Goal: Task Accomplishment & Management: Complete application form

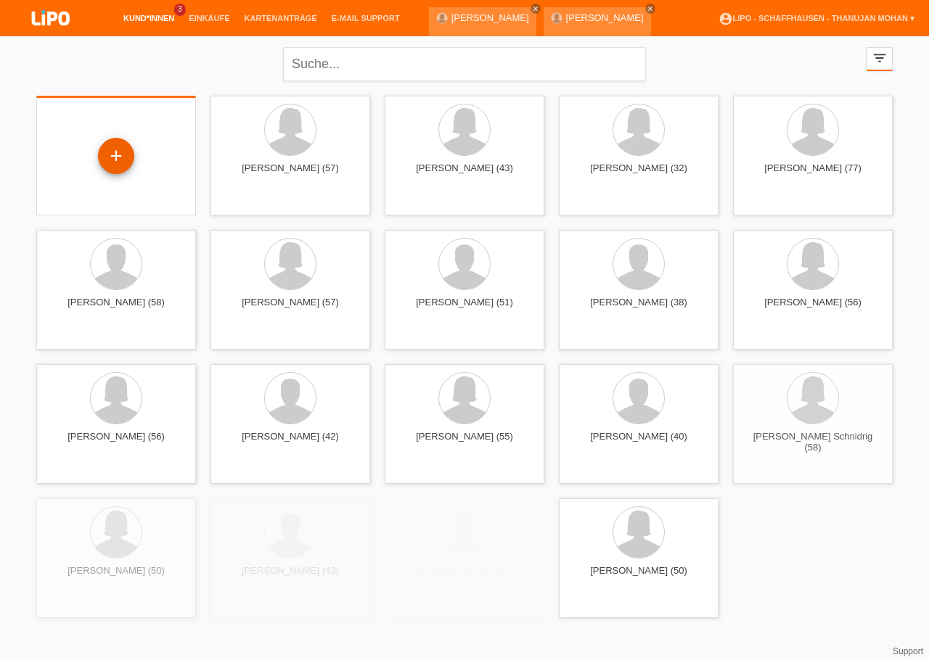
click at [126, 155] on div "+" at bounding box center [116, 156] width 35 height 25
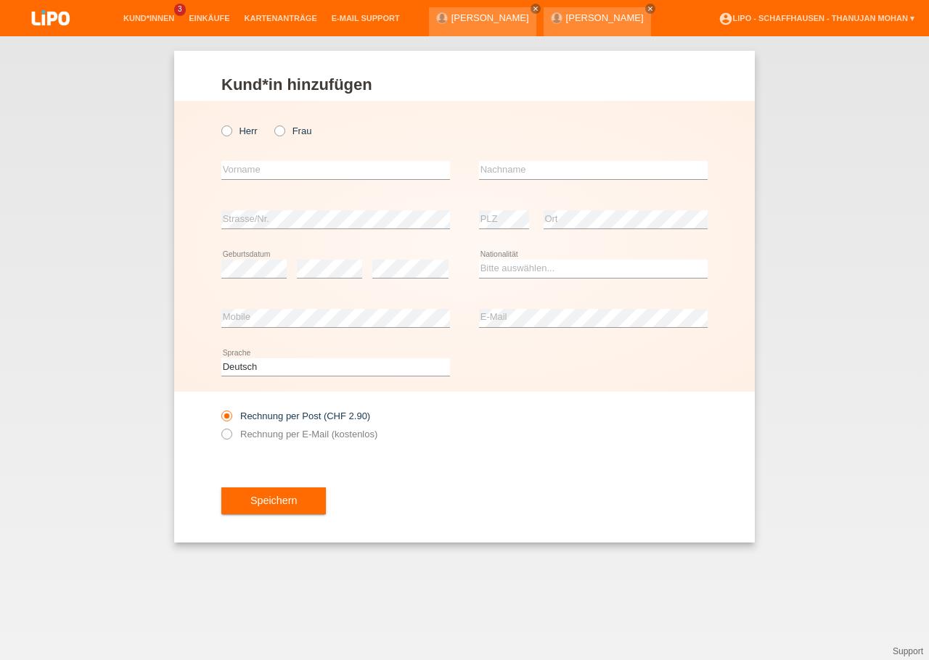
click at [284, 138] on div "Herr Frau" at bounding box center [335, 131] width 229 height 30
click at [272, 123] on icon at bounding box center [272, 123] width 0 height 0
click at [282, 134] on input "Frau" at bounding box center [278, 130] width 9 height 9
radio input "true"
click at [288, 171] on input "text" at bounding box center [335, 170] width 229 height 18
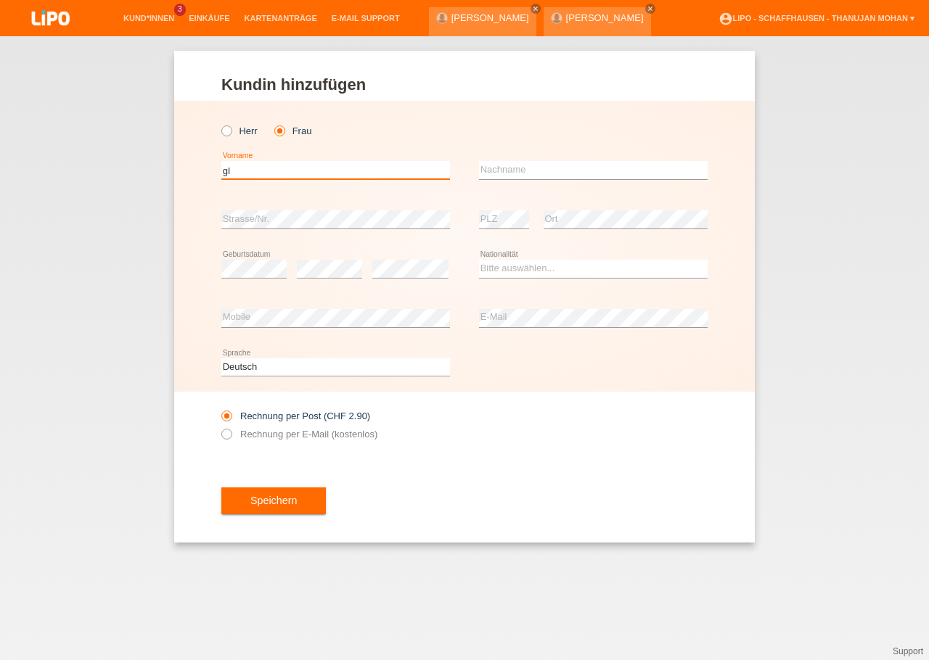
type input "g"
type input "[PERSON_NAME]"
click at [555, 164] on input "text" at bounding box center [593, 170] width 229 height 18
type input "Esslinger"
click at [479, 260] on select "Bitte auswählen... Schweiz Deutschland Liechtenstein Österreich ------------ Af…" at bounding box center [593, 268] width 229 height 17
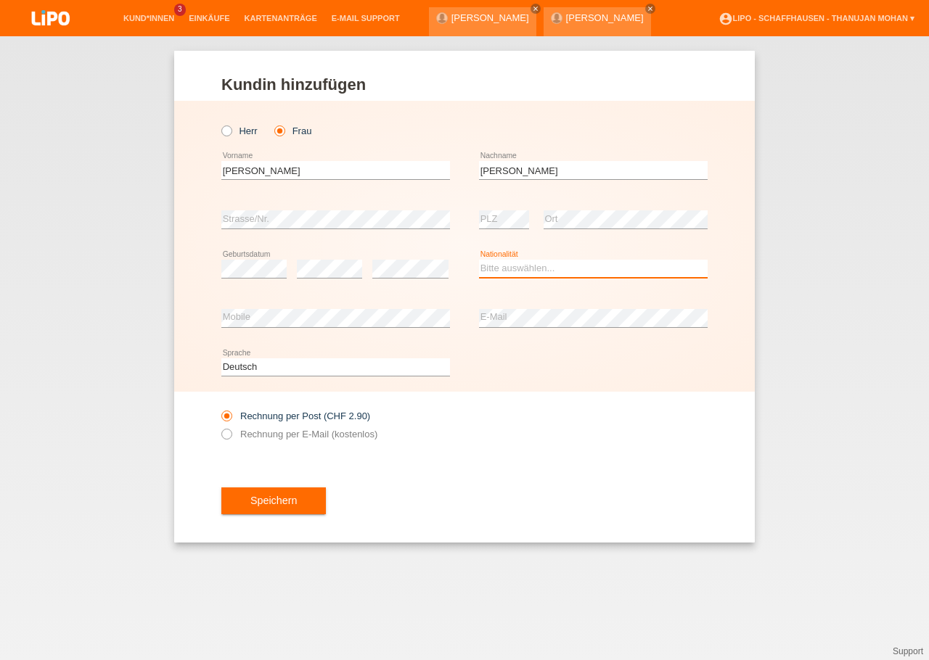
select select "DE"
click at [0, 0] on option "[GEOGRAPHIC_DATA]" at bounding box center [0, 0] width 0 height 0
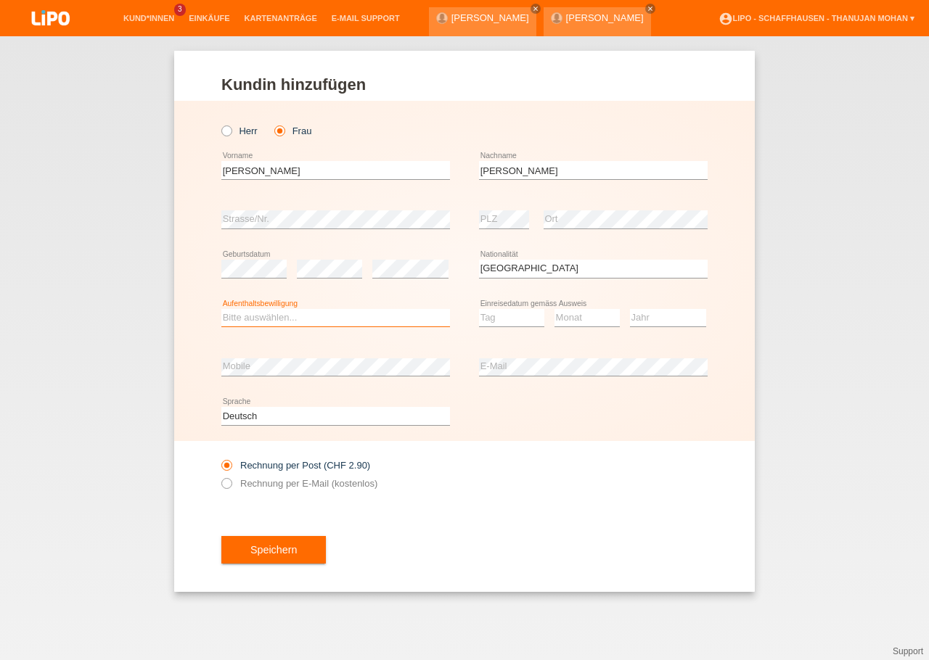
click at [221, 309] on select "Bitte auswählen... C B B - Flüchtlingsstatus Andere" at bounding box center [335, 317] width 229 height 17
select select "C"
click at [0, 0] on option "C" at bounding box center [0, 0] width 0 height 0
click at [479, 309] on select "Tag 01 02 03 04 05 06 07 08 09 10 11" at bounding box center [511, 317] width 65 height 17
select select "28"
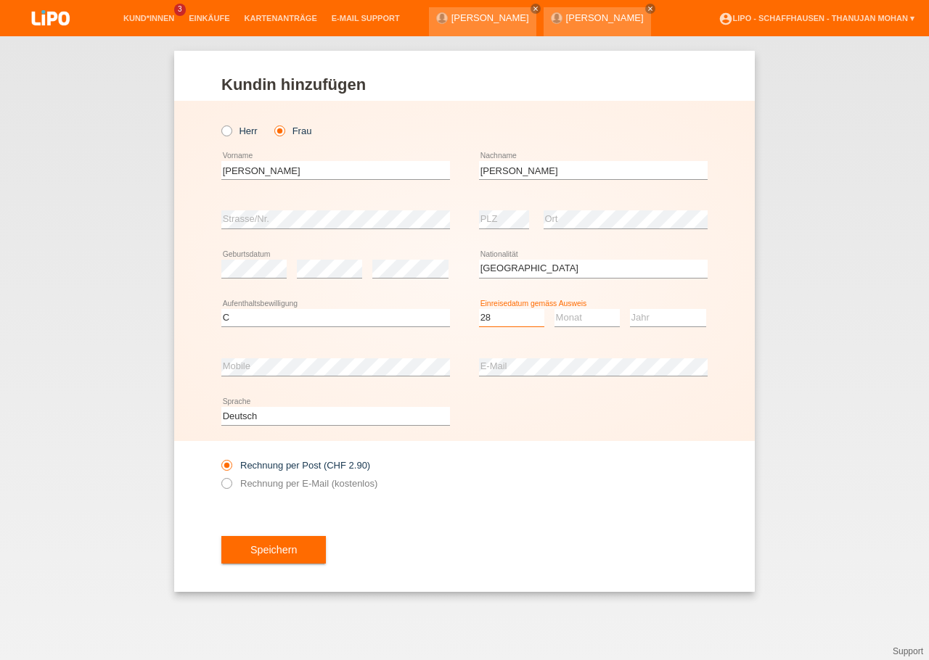
click at [0, 0] on option "28" at bounding box center [0, 0] width 0 height 0
click at [554, 309] on select "Monat 01 02 03 04 05 06 07 08 09 10 11" at bounding box center [586, 317] width 65 height 17
select select "11"
click at [0, 0] on option "11" at bounding box center [0, 0] width 0 height 0
click at [630, 309] on select "Jahr 2025 2024 2023 2022 2021 2020 2019 2018 2017 2016 2015 2014 2013 2012 2011…" at bounding box center [668, 317] width 76 height 17
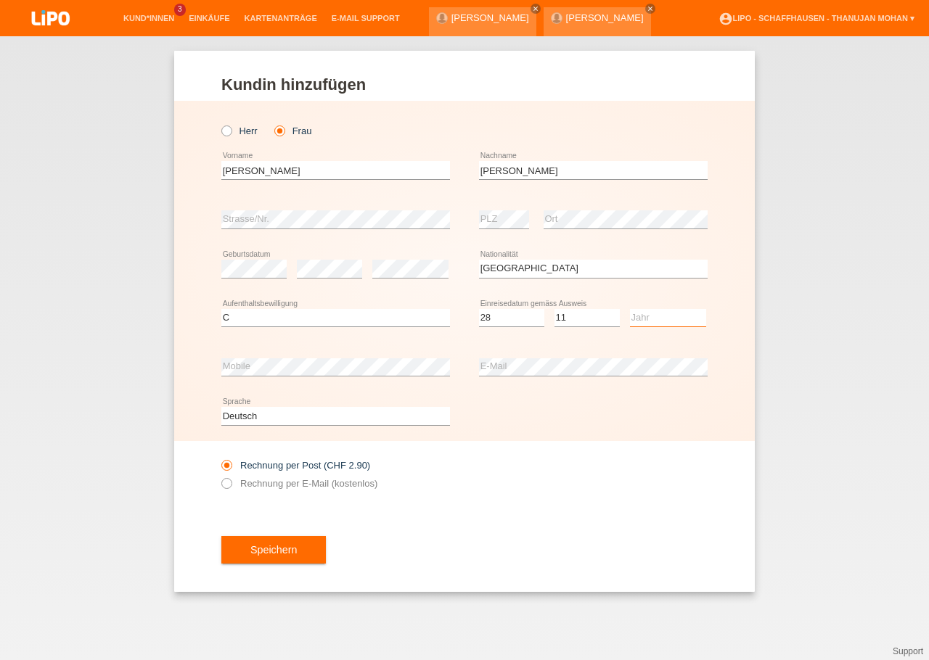
select select "2018"
click at [0, 0] on option "2018" at bounding box center [0, 0] width 0 height 0
click at [219, 476] on icon at bounding box center [219, 476] width 0 height 0
click at [229, 488] on input "Rechnung per E-Mail (kostenlos)" at bounding box center [225, 487] width 9 height 18
radio input "true"
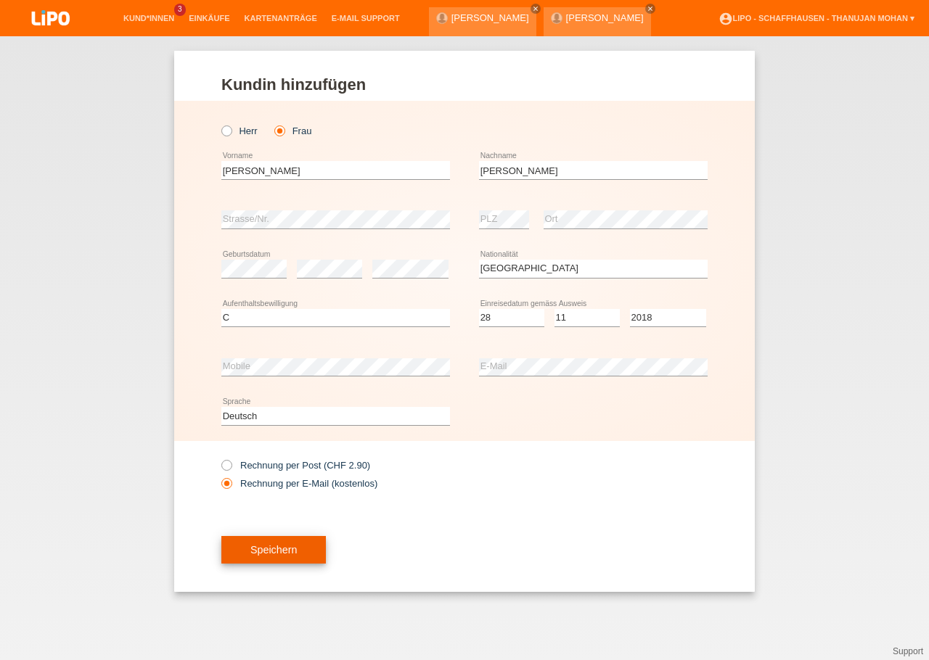
click at [274, 564] on button "Speichern" at bounding box center [273, 550] width 104 height 28
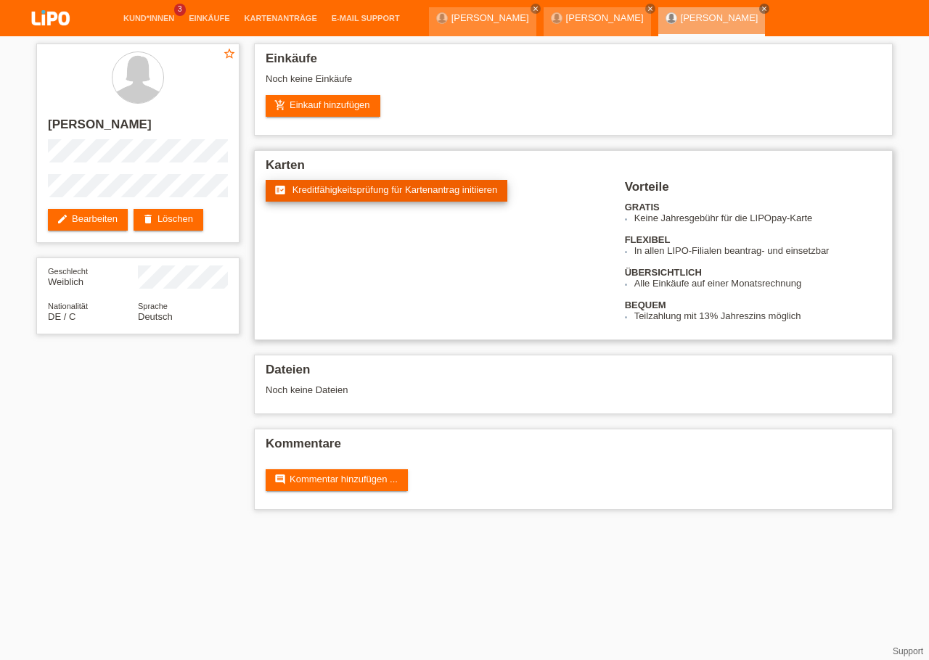
click at [332, 195] on span "Kreditfähigkeitsprüfung für Kartenantrag initiieren" at bounding box center [394, 189] width 205 height 11
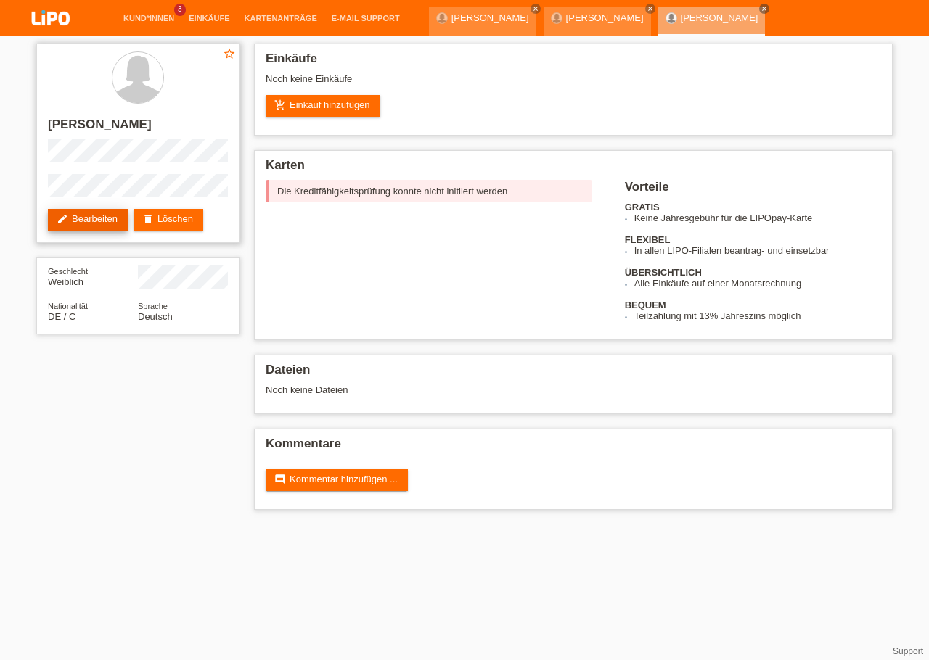
click at [110, 224] on link "edit Bearbeiten" at bounding box center [88, 220] width 80 height 22
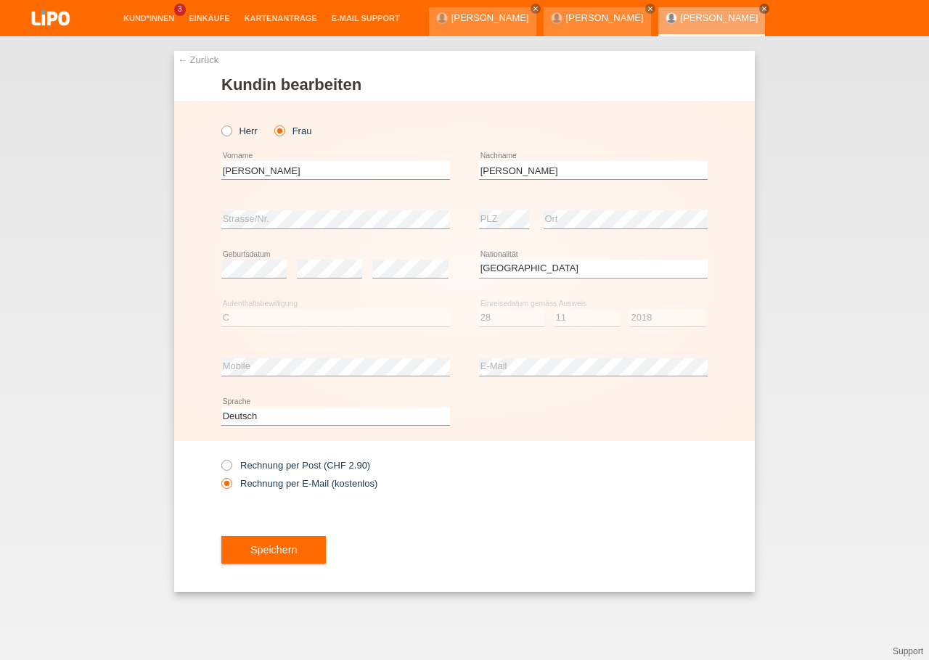
select select "DE"
select select "C"
select select "28"
select select "11"
select select "2018"
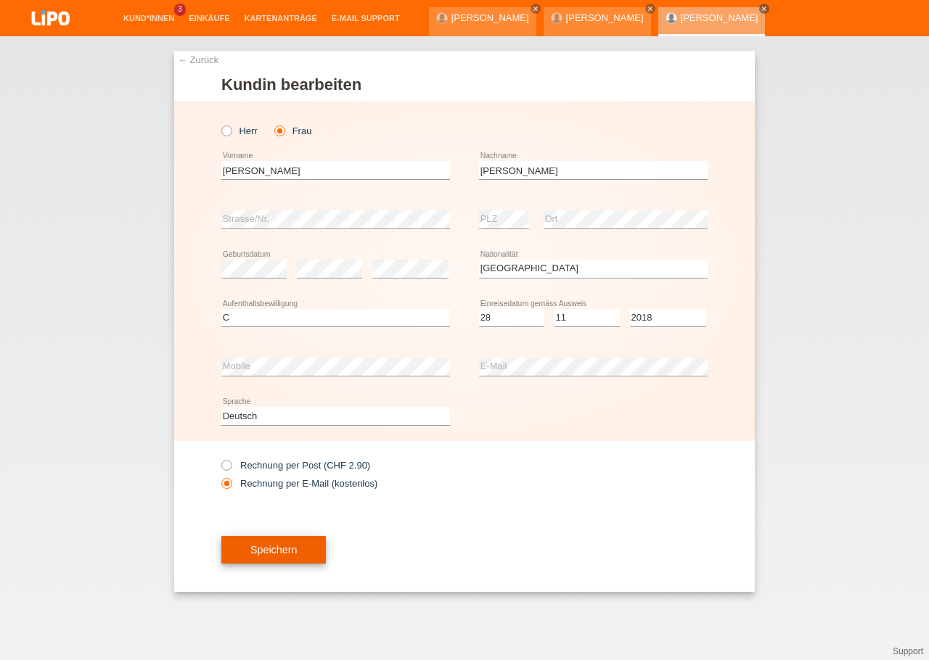
click at [299, 554] on button "Speichern" at bounding box center [273, 550] width 104 height 28
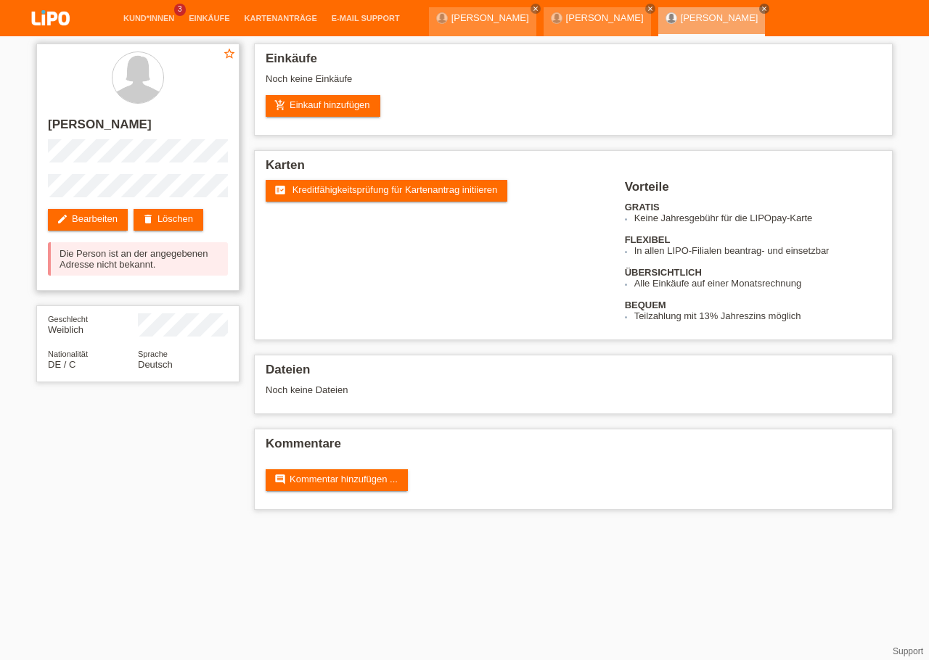
drag, startPoint x: 58, startPoint y: 267, endPoint x: 99, endPoint y: 274, distance: 41.2
click at [99, 274] on div "Die Person ist an der angegebenen Adresse nicht bekannt." at bounding box center [138, 258] width 180 height 33
click at [90, 222] on link "edit Bearbeiten" at bounding box center [88, 220] width 80 height 22
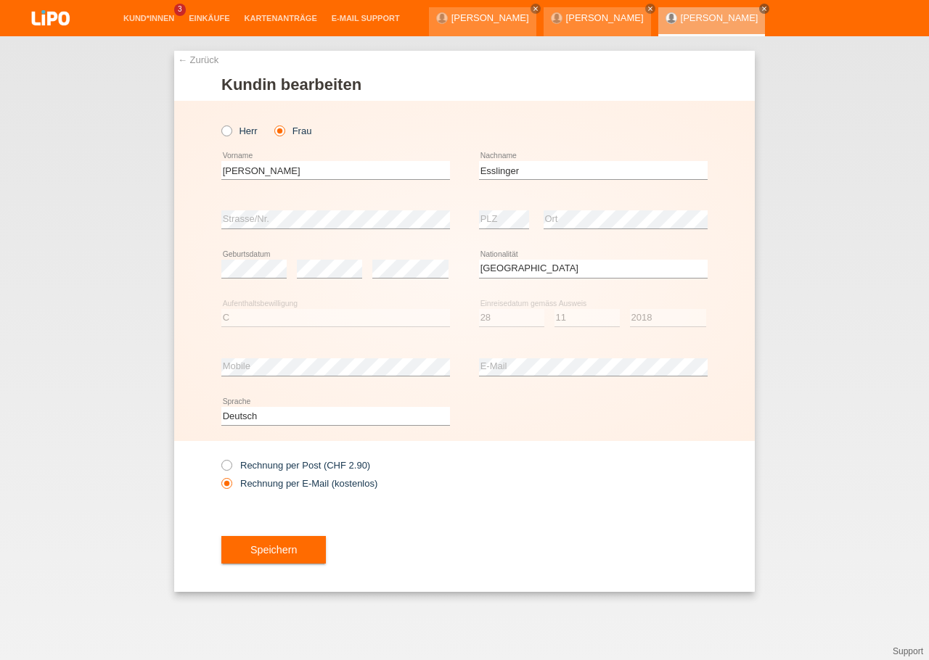
select select "DE"
select select "C"
select select "28"
select select "11"
select select "2018"
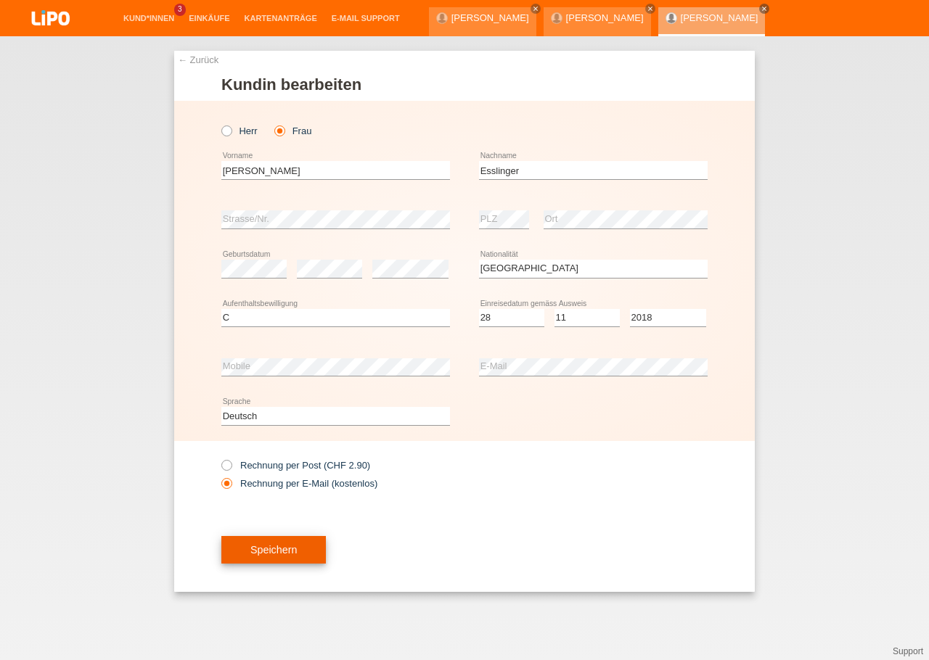
click at [279, 551] on span "Speichern" at bounding box center [273, 550] width 46 height 12
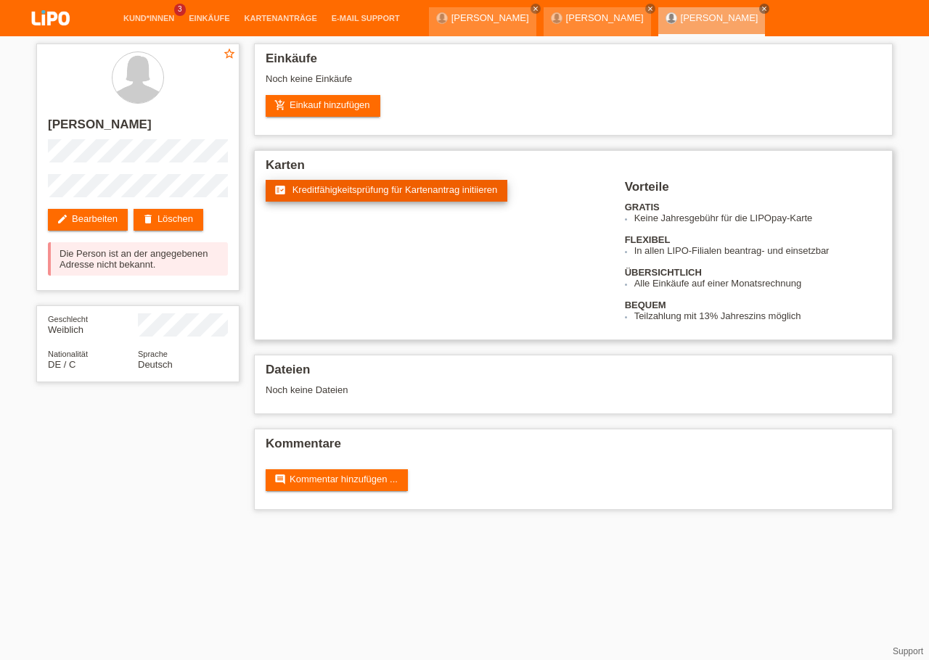
click at [351, 195] on span "Kreditfähigkeitsprüfung für Kartenantrag initiieren" at bounding box center [394, 189] width 205 height 11
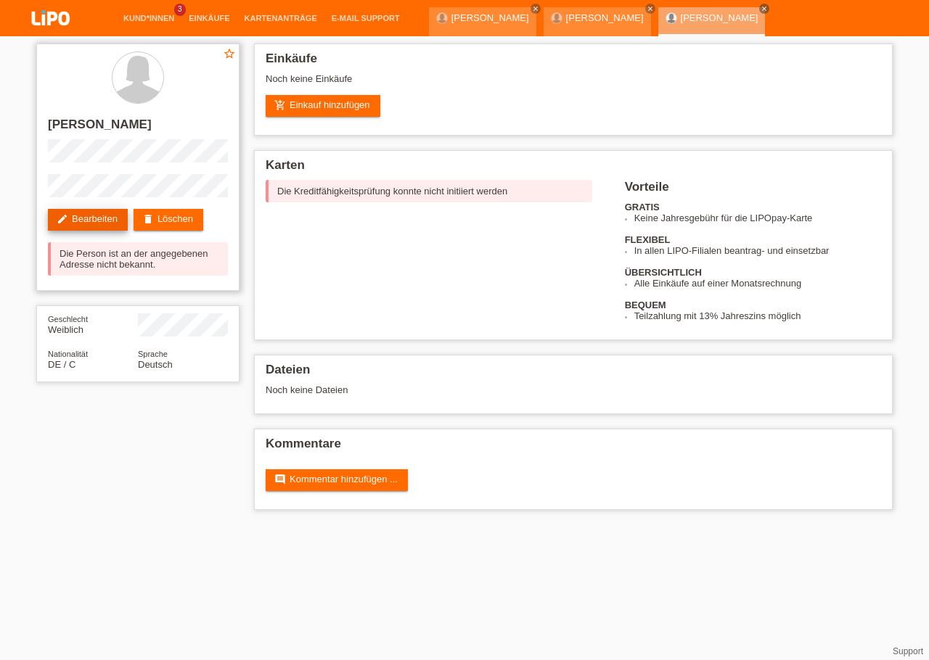
click at [96, 229] on link "edit Bearbeiten" at bounding box center [88, 220] width 80 height 22
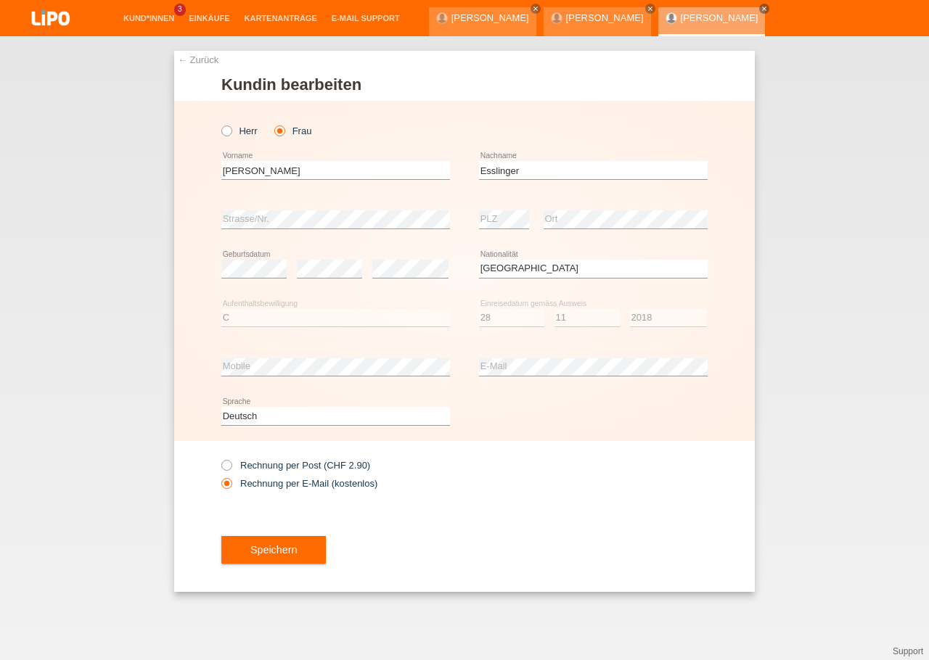
select select "DE"
select select "C"
select select "28"
select select "11"
select select "2018"
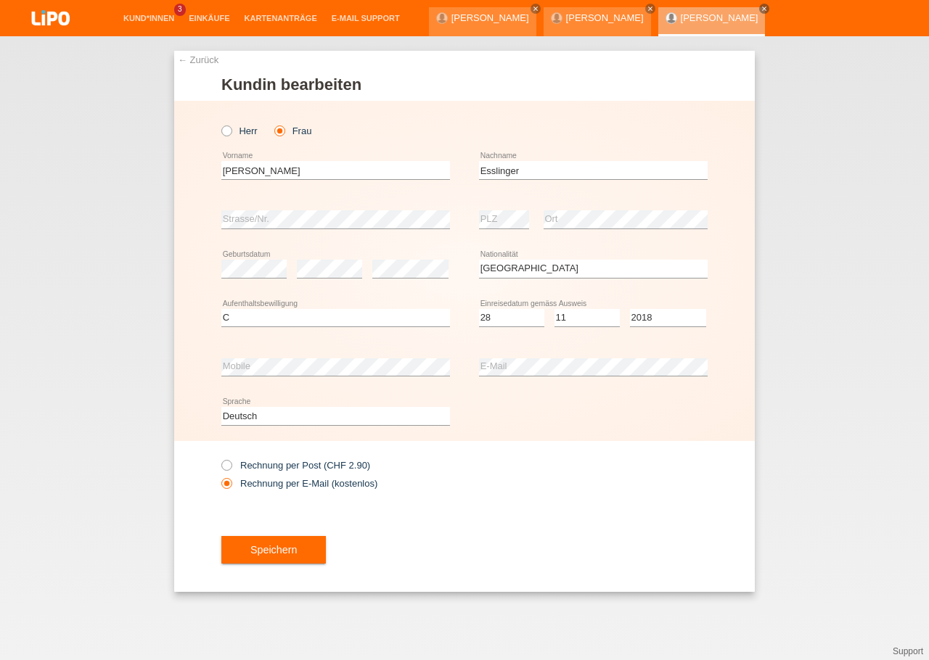
click at [534, 512] on div "Speichern" at bounding box center [464, 550] width 486 height 84
click at [618, 501] on div "Rechnung per Post (CHF 2.90) Rechnung per E-Mail (kostenlos)" at bounding box center [464, 474] width 486 height 67
click at [279, 549] on span "Speichern" at bounding box center [273, 550] width 46 height 12
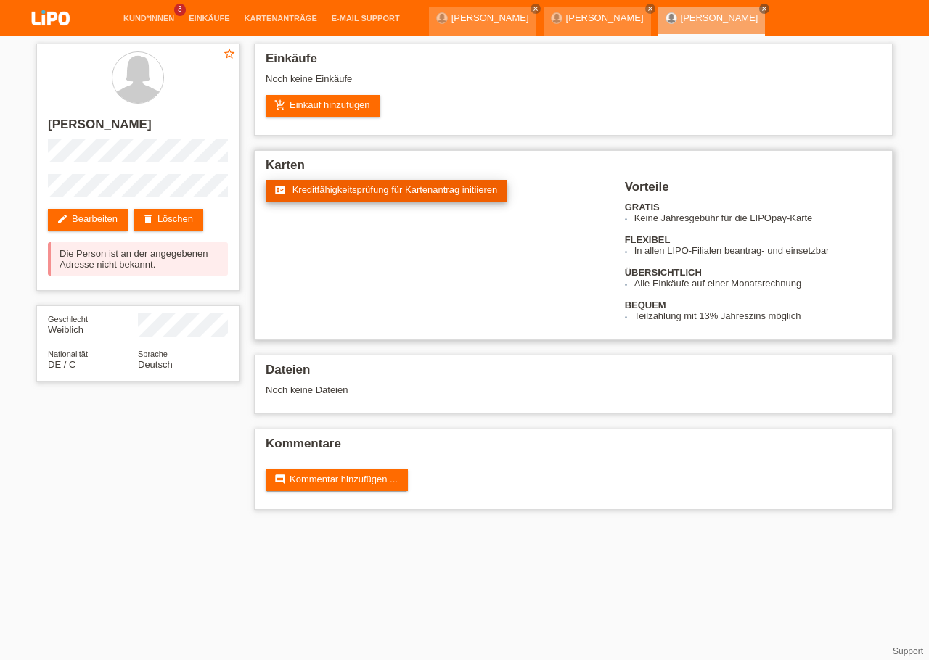
click at [313, 195] on span "Kreditfähigkeitsprüfung für Kartenantrag initiieren" at bounding box center [394, 189] width 205 height 11
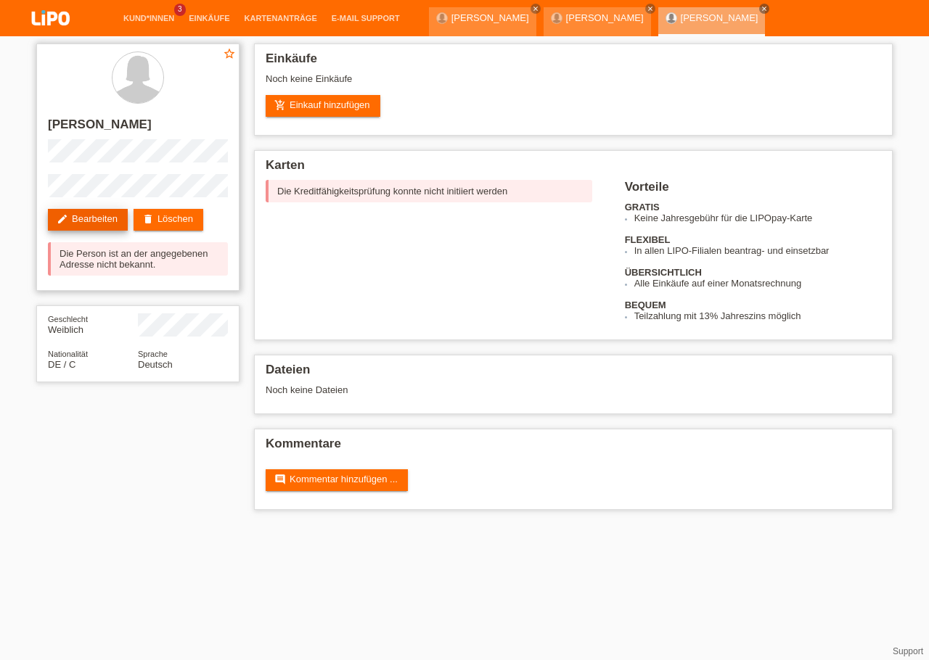
click at [104, 219] on link "edit Bearbeiten" at bounding box center [88, 220] width 80 height 22
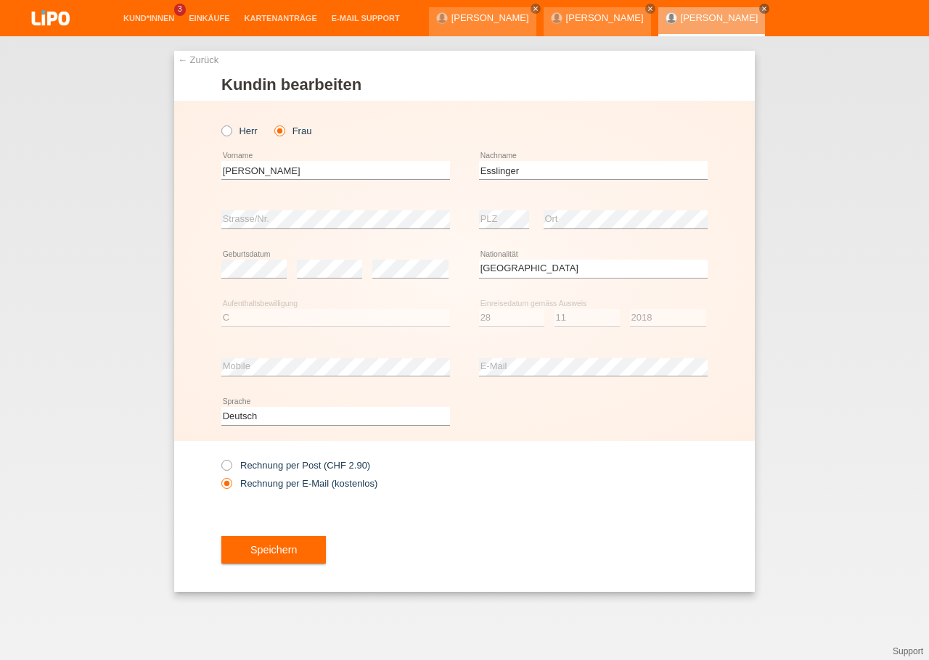
select select "DE"
select select "C"
select select "28"
select select "11"
select select "2018"
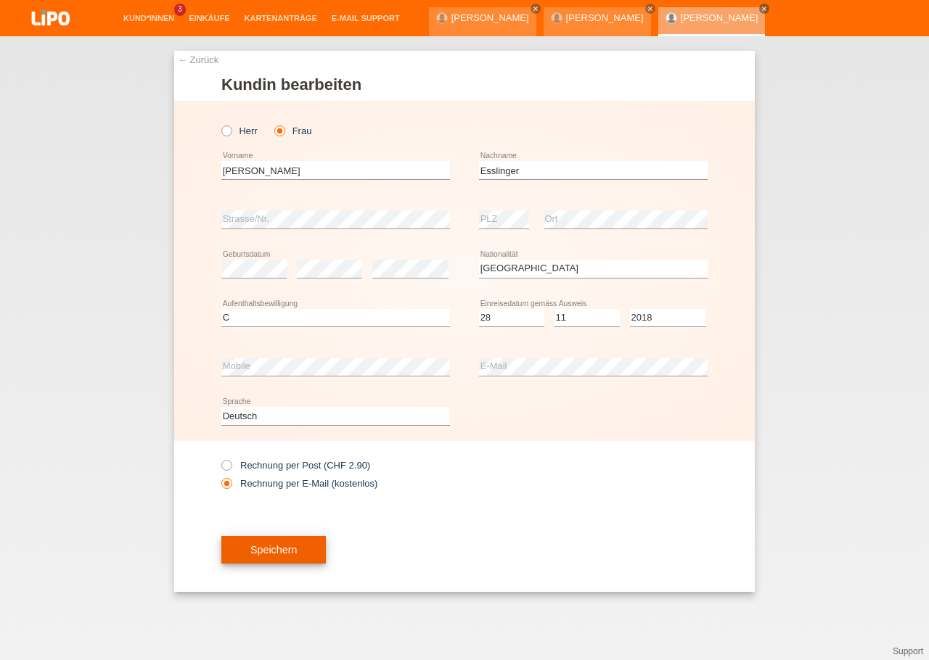
click at [306, 540] on button "Speichern" at bounding box center [273, 550] width 104 height 28
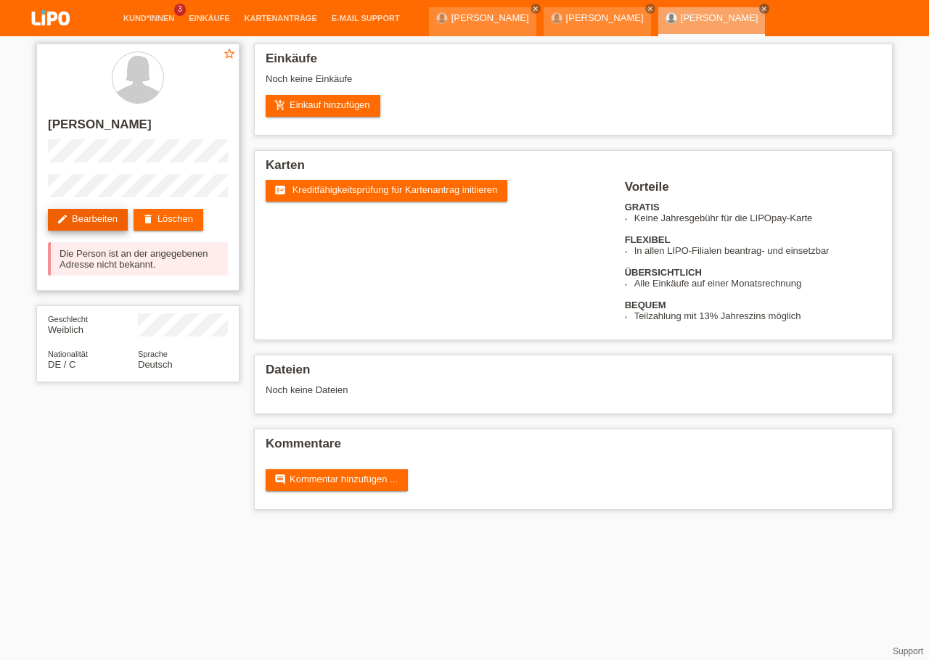
click at [97, 224] on link "edit Bearbeiten" at bounding box center [88, 220] width 80 height 22
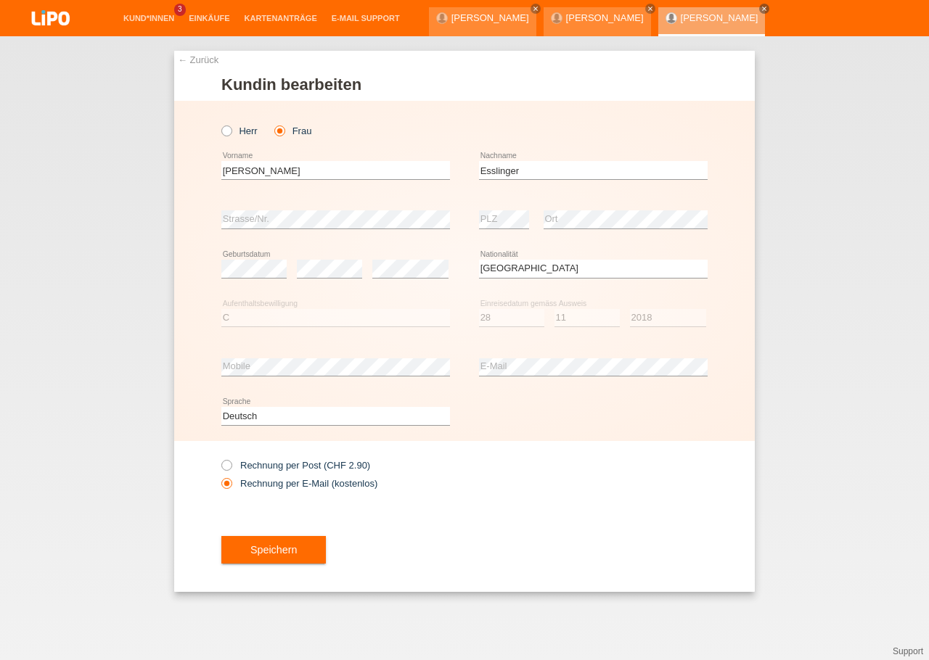
select select "DE"
select select "C"
select select "28"
select select "11"
select select "2018"
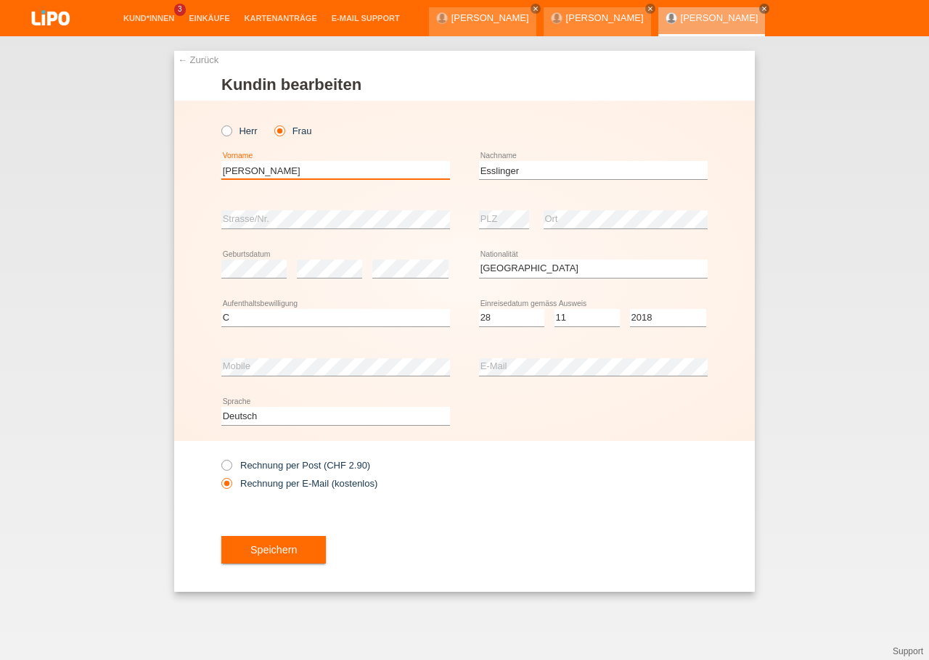
click at [297, 171] on input "Gina" at bounding box center [335, 170] width 229 height 18
type input "Gina Margarethe Angelika"
click at [530, 409] on div "Deutsch Français Italiano English error Sprache" at bounding box center [464, 416] width 486 height 49
click at [305, 556] on button "Speichern" at bounding box center [273, 550] width 104 height 28
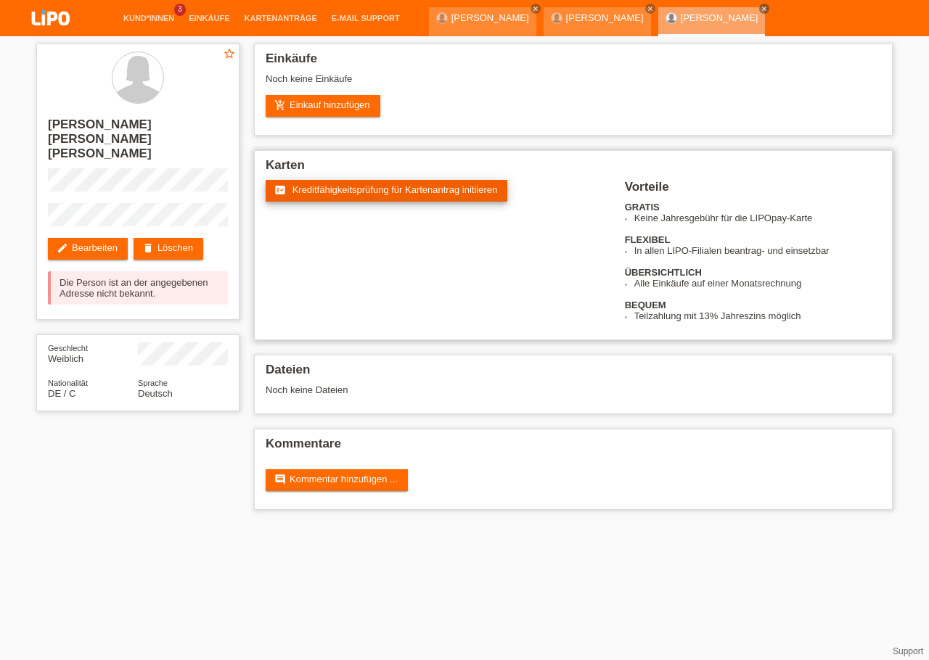
click at [370, 195] on span "Kreditfähigkeitsprüfung für Kartenantrag initiieren" at bounding box center [394, 189] width 205 height 11
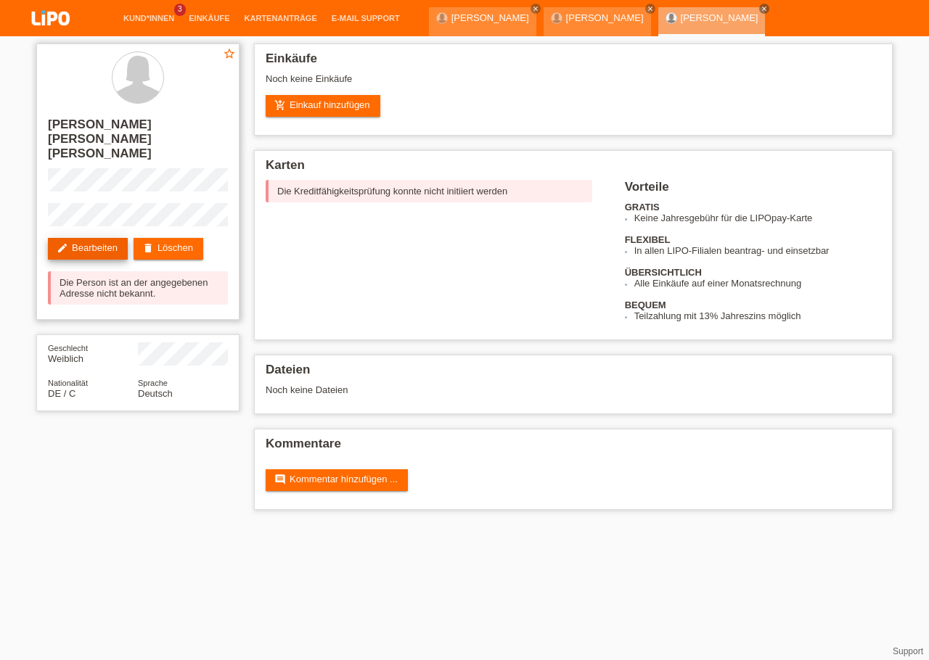
click at [86, 238] on link "edit Bearbeiten" at bounding box center [88, 249] width 80 height 22
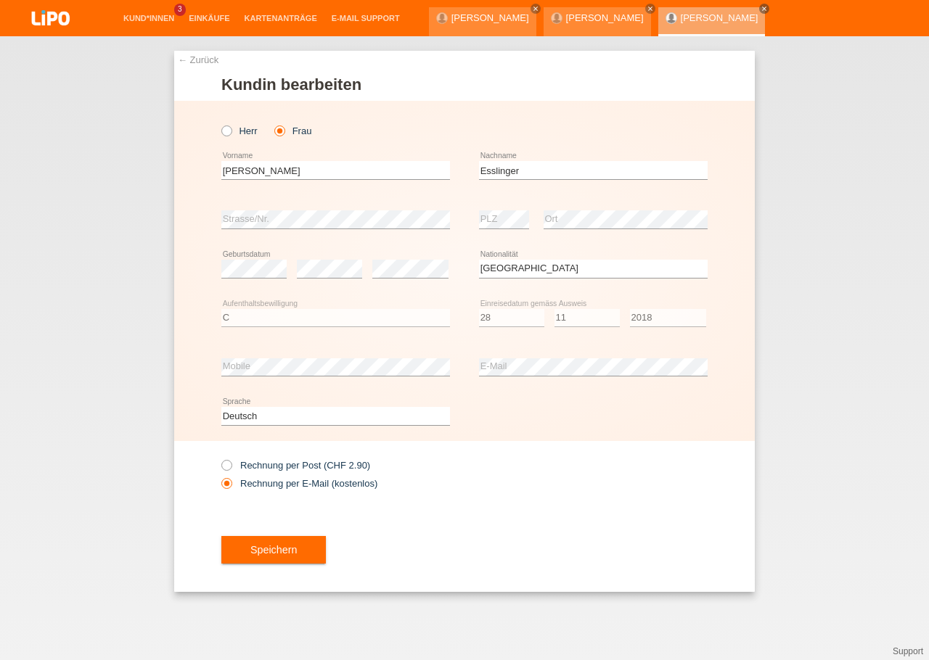
select select "DE"
select select "C"
select select "28"
select select "11"
select select "2018"
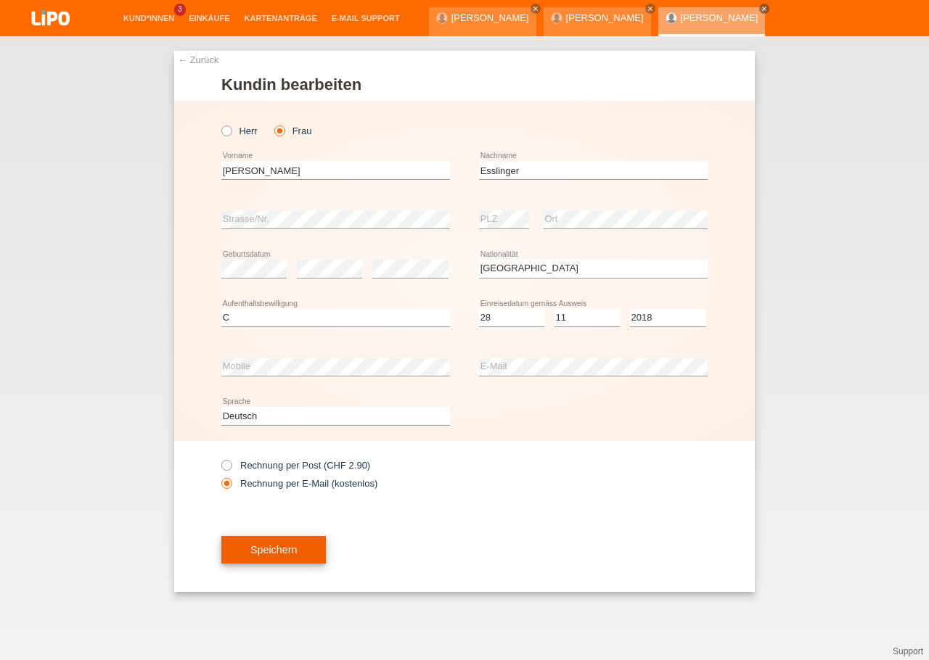
click at [295, 546] on button "Speichern" at bounding box center [273, 550] width 104 height 28
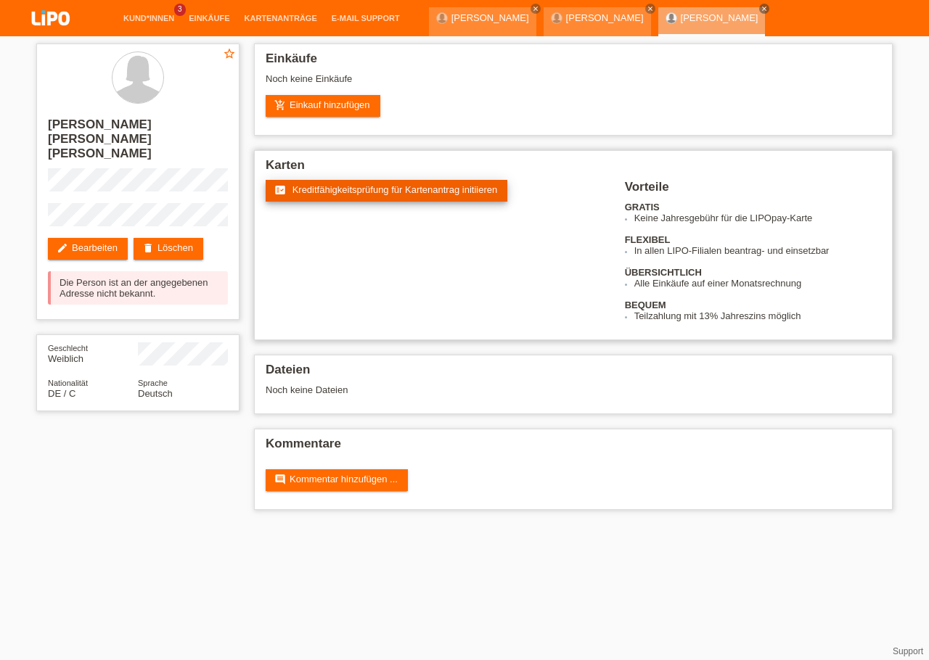
click at [340, 192] on span "Kreditfähigkeitsprüfung für Kartenantrag initiieren" at bounding box center [394, 189] width 205 height 11
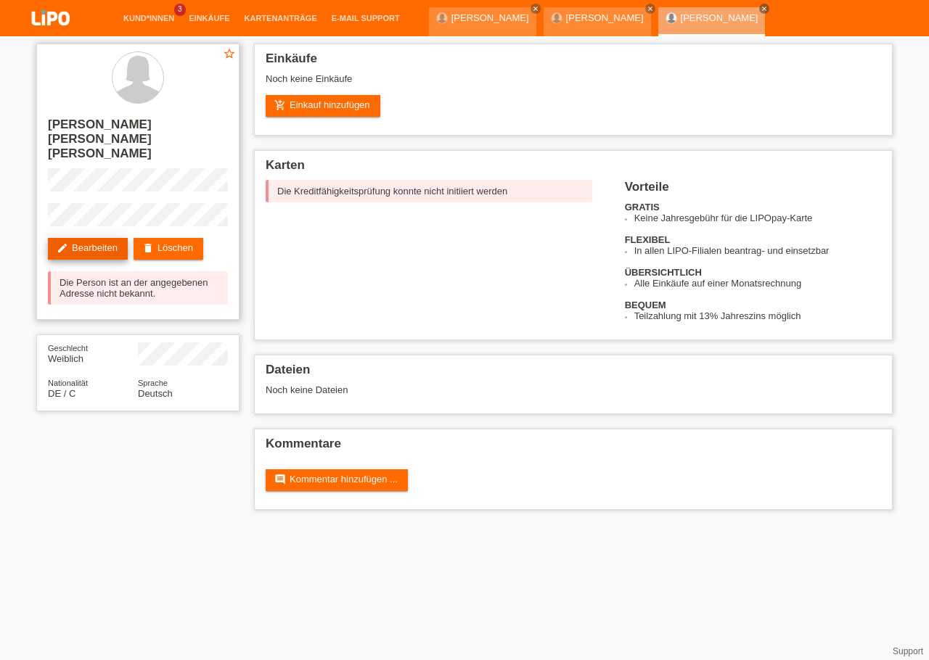
click at [110, 238] on link "edit Bearbeiten" at bounding box center [88, 249] width 80 height 22
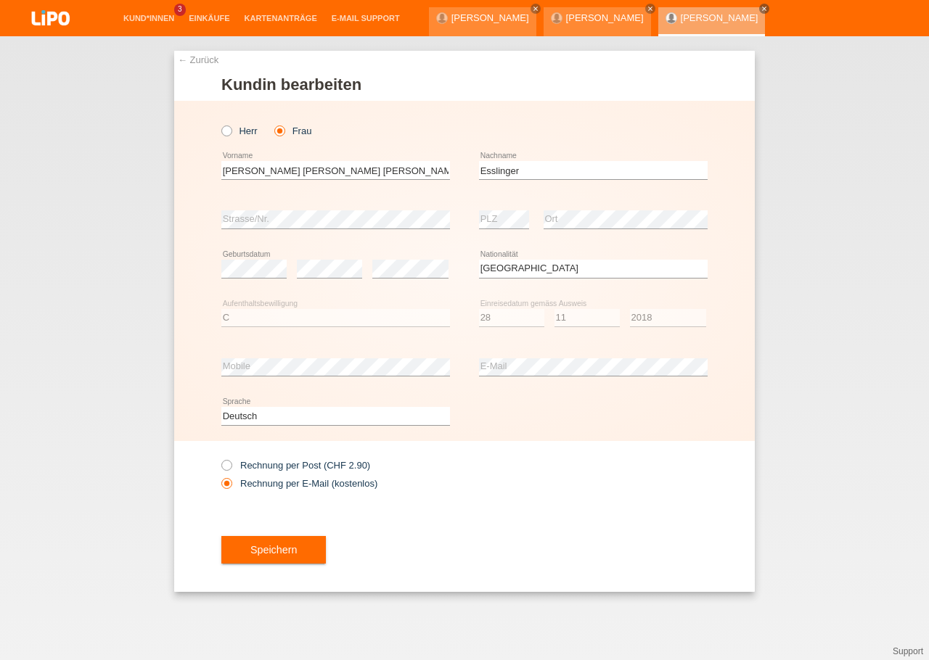
select select "DE"
select select "C"
select select "28"
select select "11"
select select "2018"
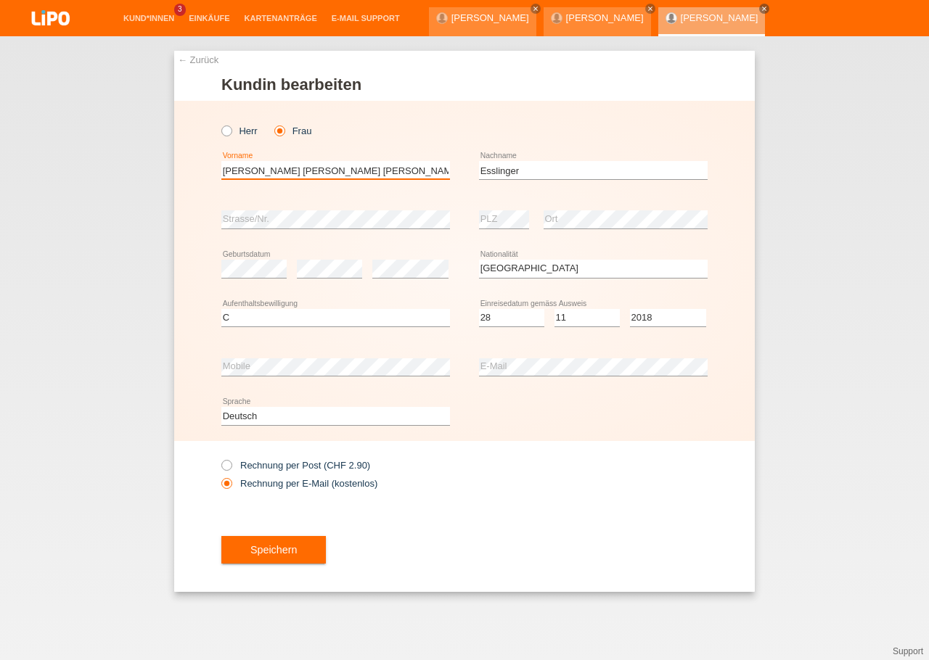
drag, startPoint x: 296, startPoint y: 167, endPoint x: 207, endPoint y: 165, distance: 89.3
click at [221, 165] on input "[PERSON_NAME] [PERSON_NAME] [PERSON_NAME]" at bounding box center [335, 170] width 229 height 18
type input "Angelika"
click at [440, 558] on div "Speichern" at bounding box center [464, 550] width 486 height 84
click at [287, 549] on span "Speichern" at bounding box center [273, 550] width 46 height 12
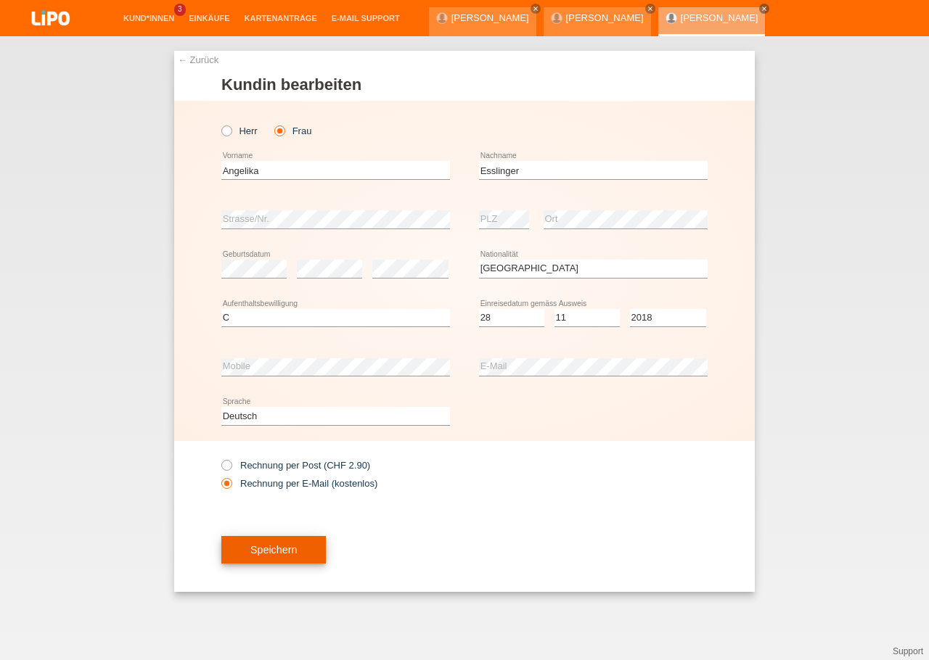
click at [0, 0] on div at bounding box center [0, 0] width 0 height 0
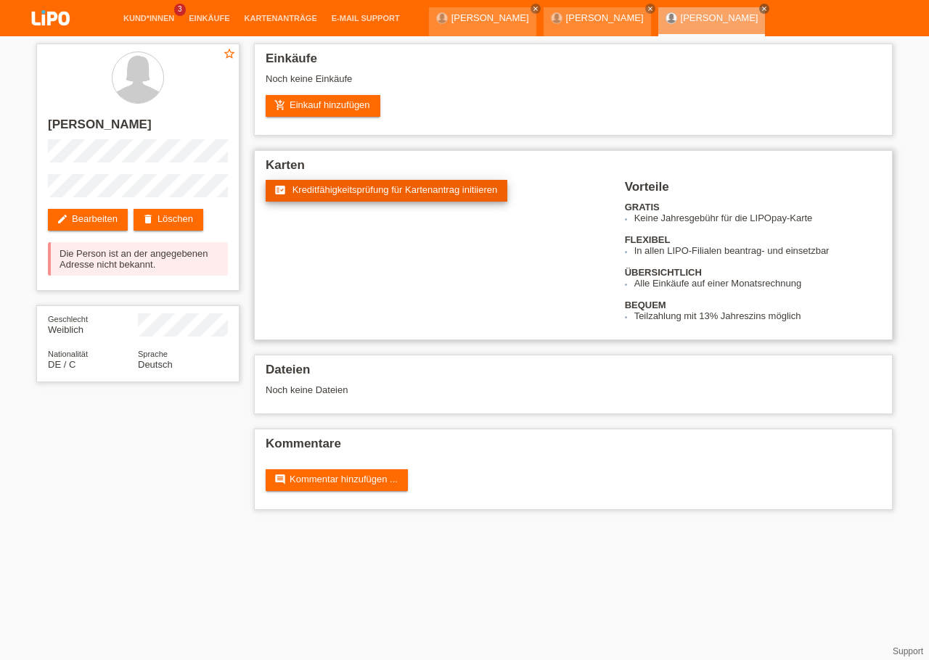
click at [338, 187] on span "Kreditfähigkeitsprüfung für Kartenantrag initiieren" at bounding box center [394, 189] width 205 height 11
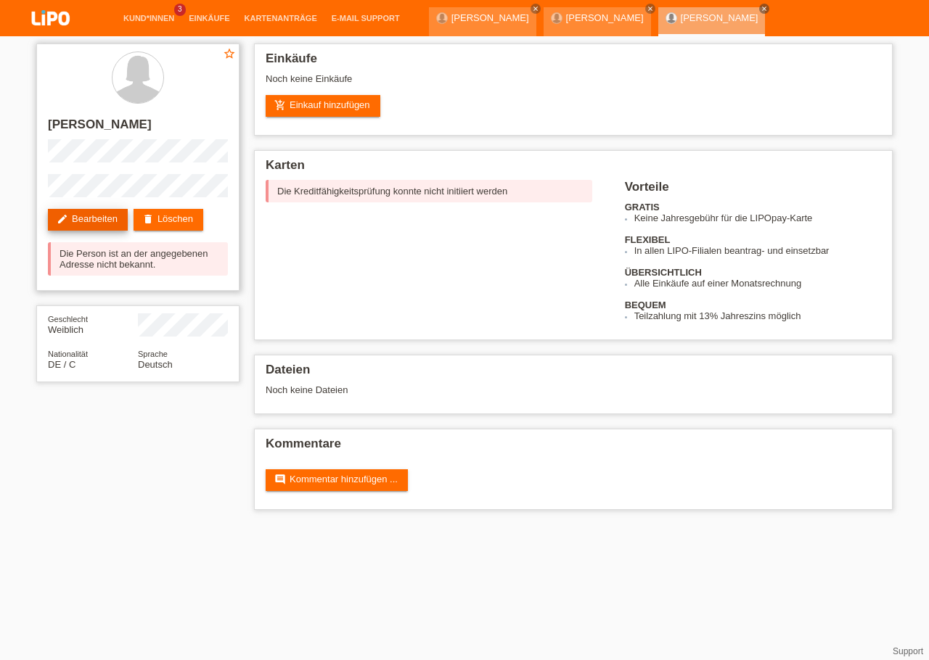
click at [113, 227] on link "edit Bearbeiten" at bounding box center [88, 220] width 80 height 22
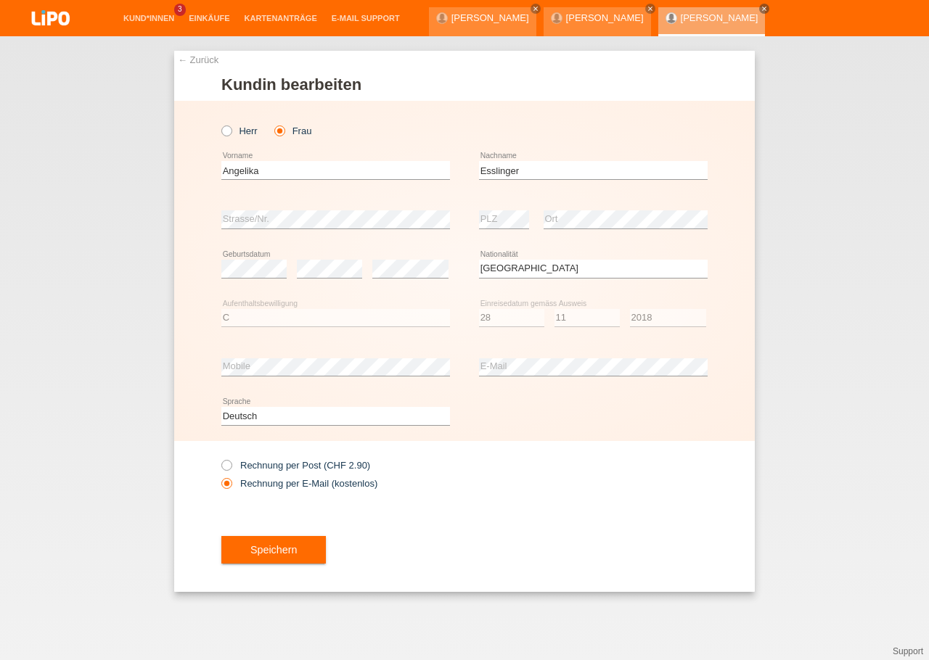
select select "DE"
select select "C"
select select "28"
select select "11"
select select "2018"
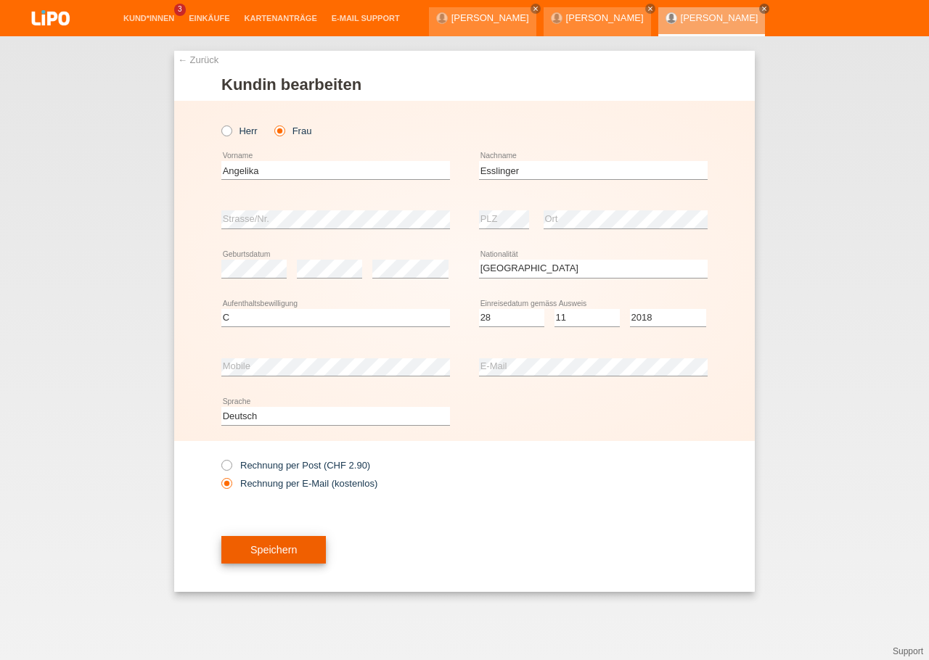
click at [307, 544] on button "Speichern" at bounding box center [273, 550] width 104 height 28
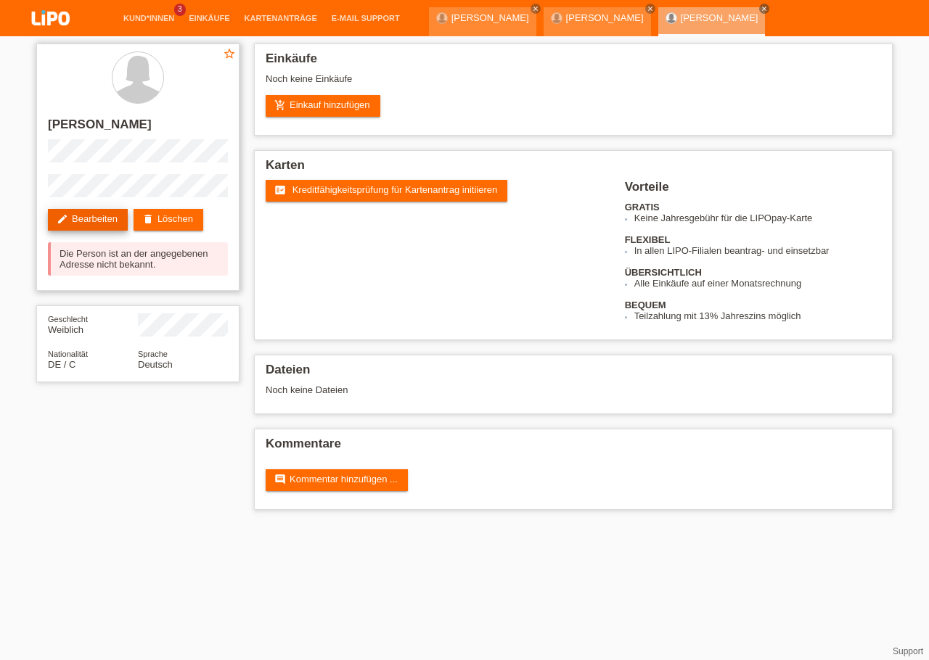
click at [122, 225] on link "edit Bearbeiten" at bounding box center [88, 220] width 80 height 22
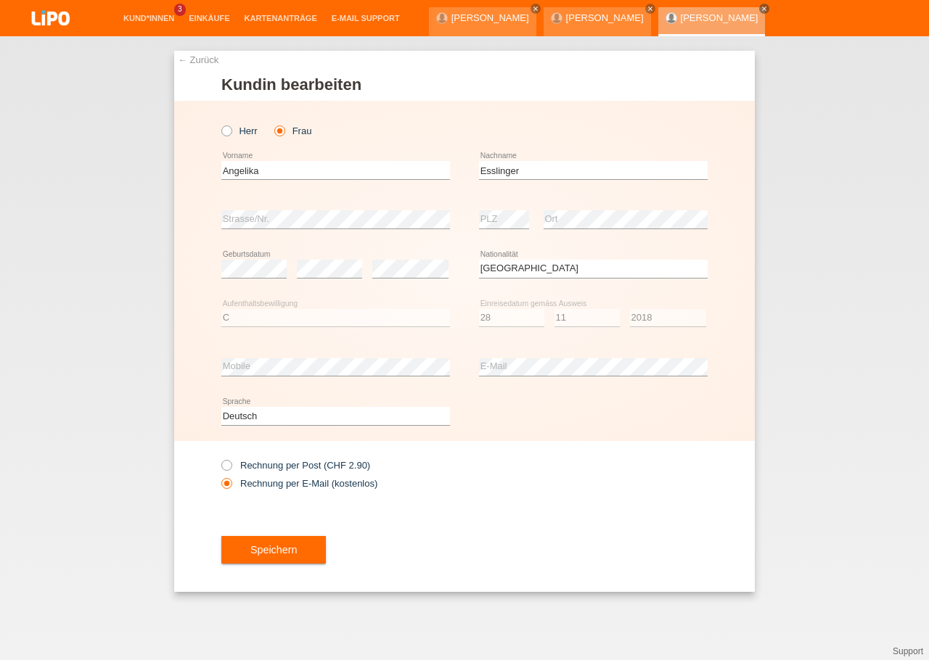
select select "DE"
select select "C"
select select "28"
select select "11"
select select "2018"
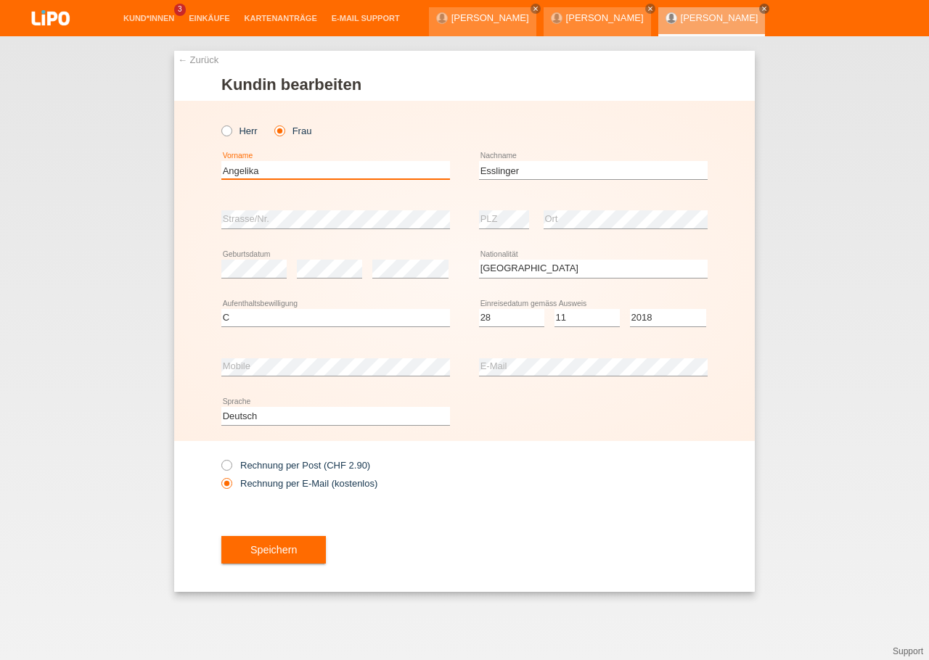
drag, startPoint x: 303, startPoint y: 175, endPoint x: 210, endPoint y: 166, distance: 92.6
click at [221, 166] on input "Angelika" at bounding box center [335, 170] width 229 height 18
type input "Gina Margarethe"
click at [496, 530] on div "Speichern" at bounding box center [464, 550] width 486 height 84
click at [316, 539] on button "Speichern" at bounding box center [273, 550] width 104 height 28
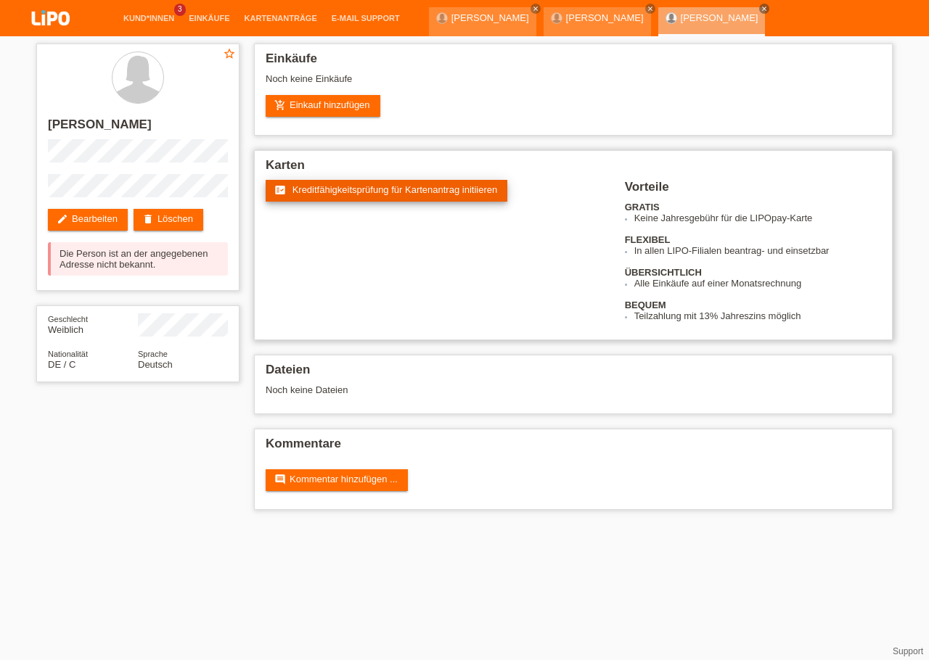
click at [354, 183] on link "fact_check Kreditfähigkeitsprüfung für Kartenantrag initiieren" at bounding box center [387, 191] width 242 height 22
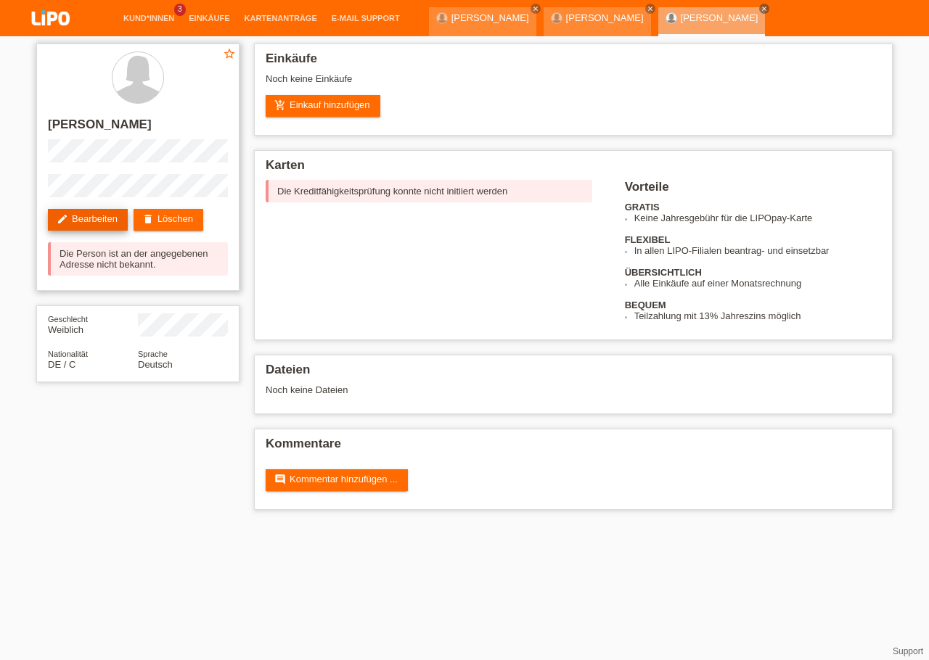
click at [89, 216] on link "edit Bearbeiten" at bounding box center [88, 220] width 80 height 22
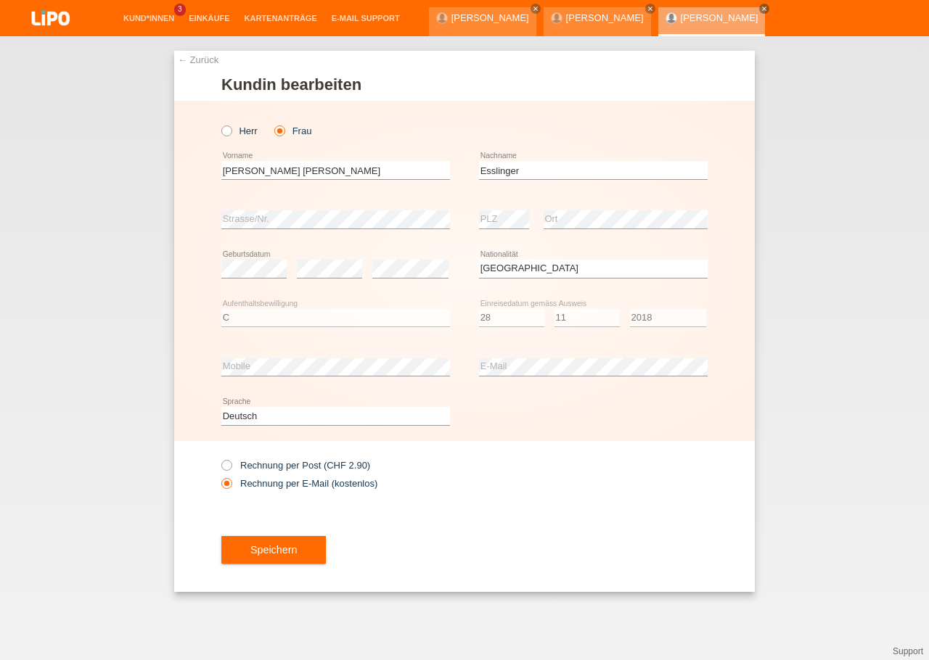
select select "DE"
select select "C"
select select "28"
select select "11"
select select "2018"
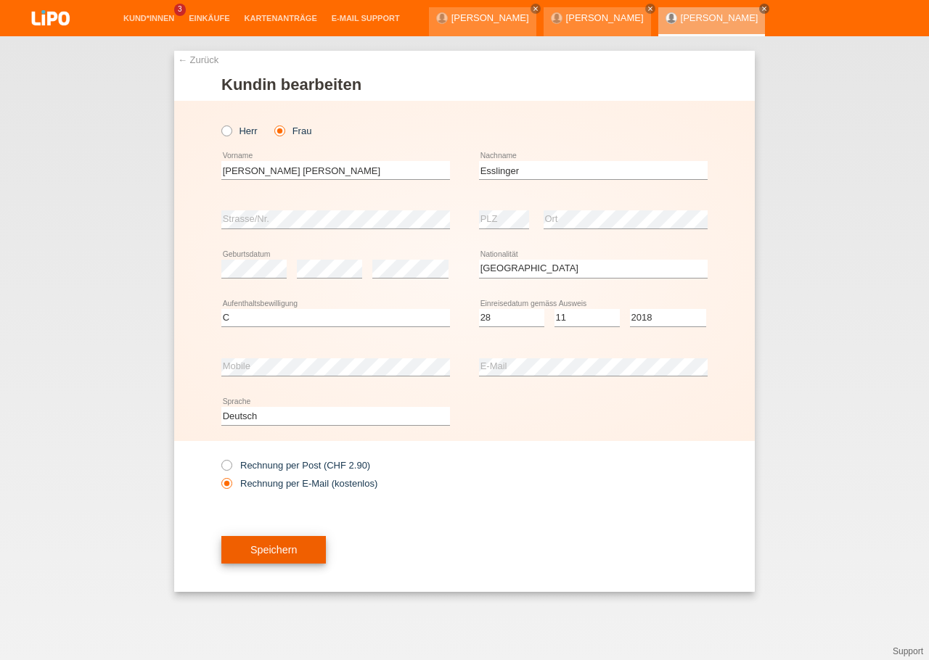
click at [311, 559] on button "Speichern" at bounding box center [273, 550] width 104 height 28
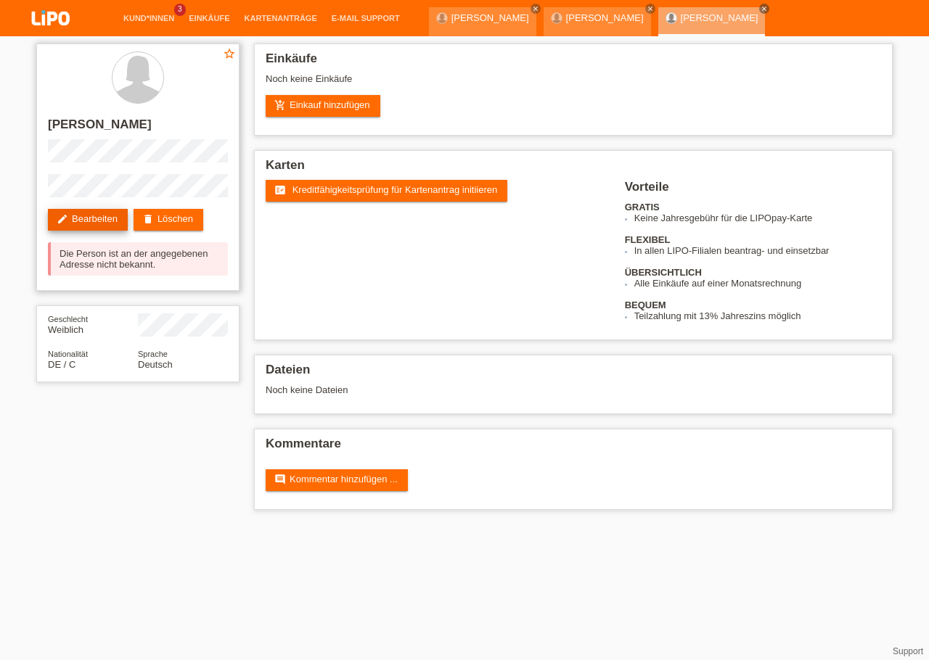
click at [105, 214] on link "edit Bearbeiten" at bounding box center [88, 220] width 80 height 22
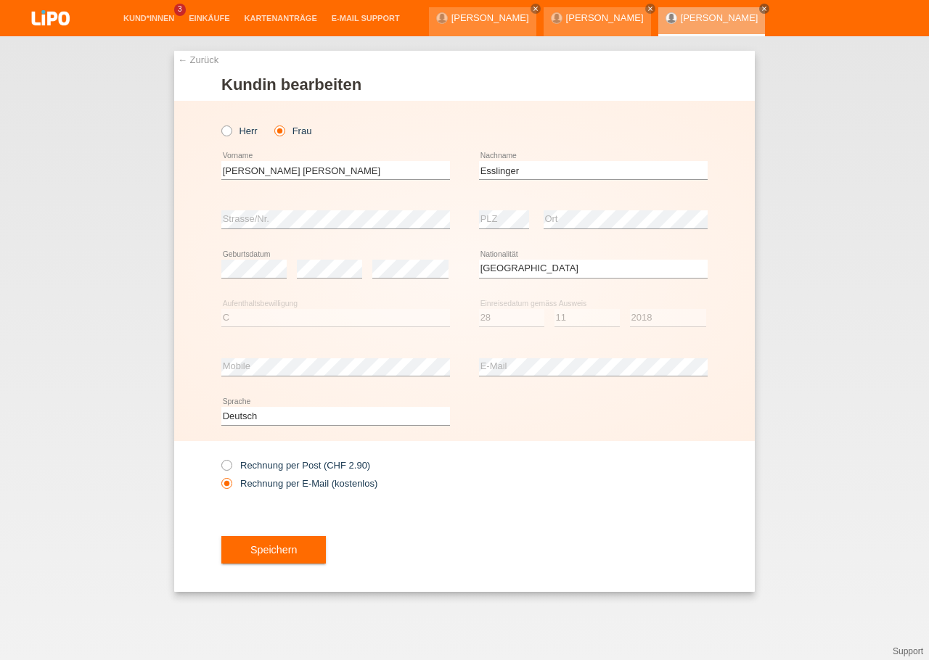
select select "DE"
select select "C"
select select "28"
select select "11"
select select "2018"
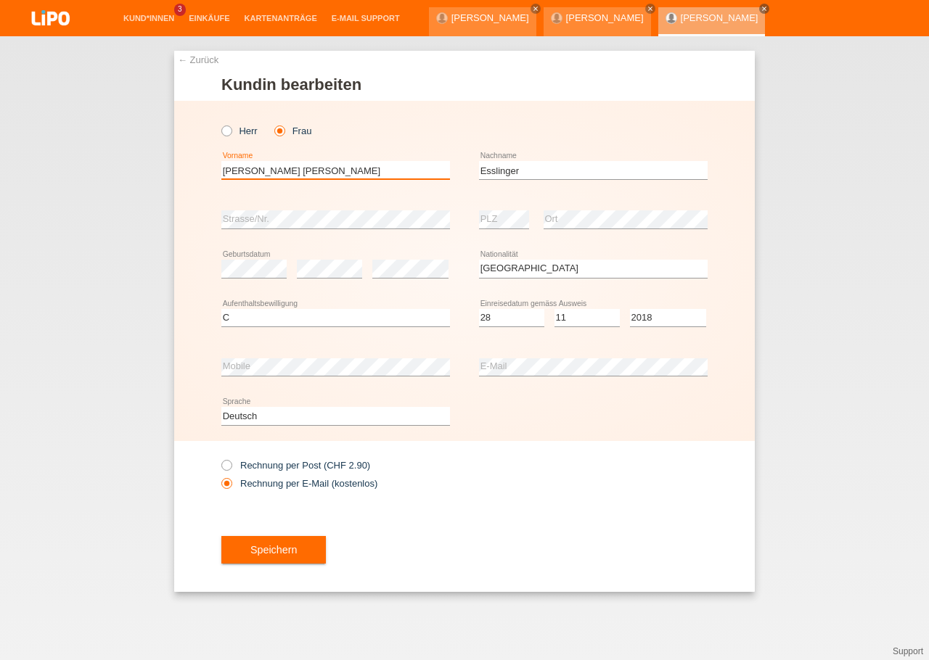
drag, startPoint x: 313, startPoint y: 175, endPoint x: 210, endPoint y: 174, distance: 102.3
click at [221, 174] on input "[PERSON_NAME] [PERSON_NAME]" at bounding box center [335, 170] width 229 height 18
type input "[PERSON_NAME] [PERSON_NAME]"
click at [456, 559] on div "Speichern" at bounding box center [464, 550] width 486 height 84
click at [311, 548] on button "Speichern" at bounding box center [273, 550] width 104 height 28
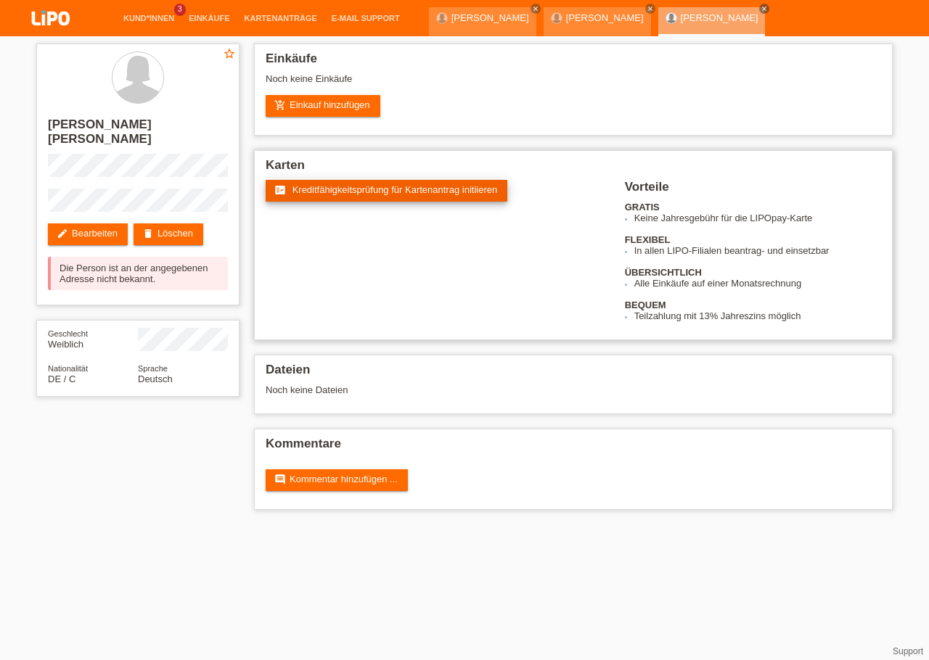
click at [392, 195] on span "Kreditfähigkeitsprüfung für Kartenantrag initiieren" at bounding box center [394, 189] width 205 height 11
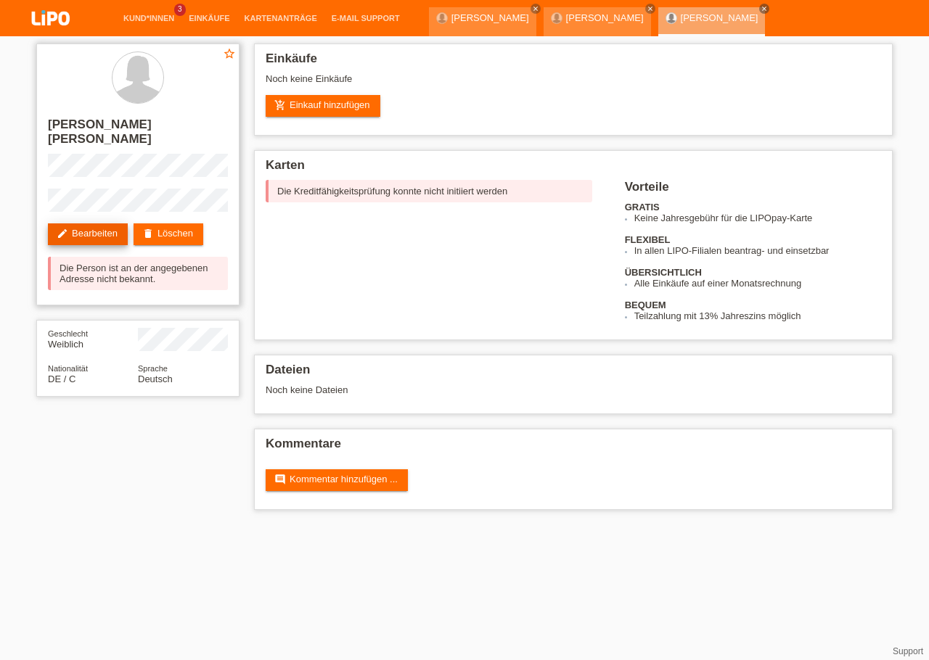
click at [93, 226] on link "edit Bearbeiten" at bounding box center [88, 234] width 80 height 22
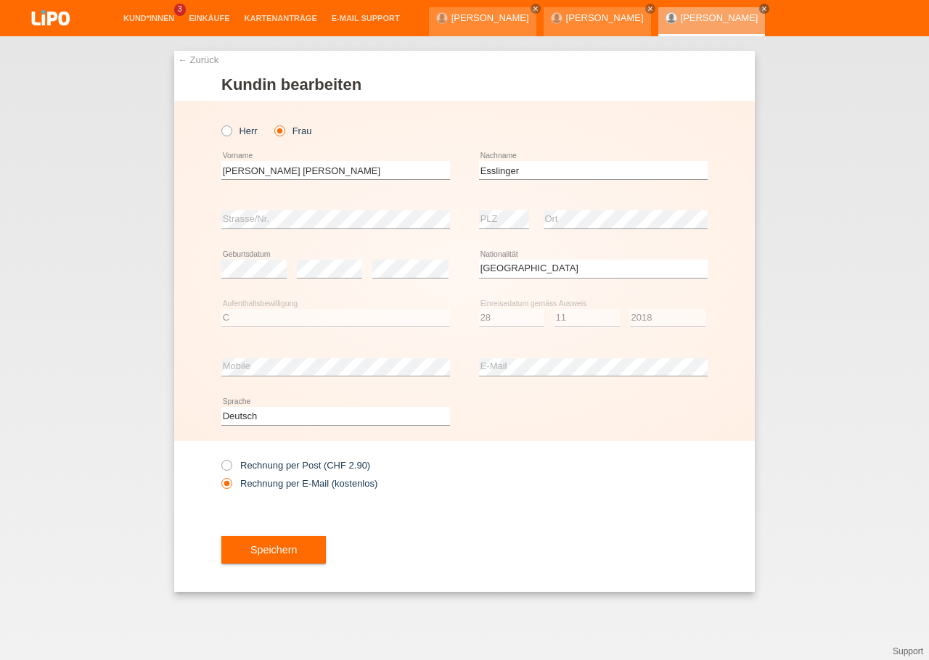
select select "DE"
select select "C"
select select "28"
select select "11"
select select "2018"
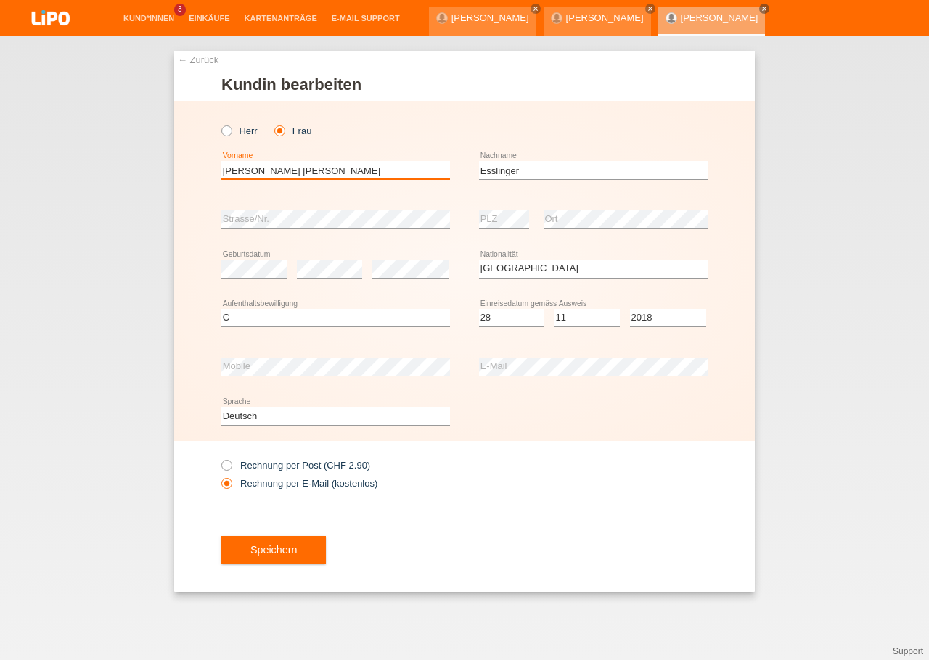
click at [334, 166] on input "Margarethe Angelika" at bounding box center [335, 170] width 229 height 18
click at [221, 173] on input "Margarethe Angelika" at bounding box center [335, 170] width 229 height 18
type input "[PERSON_NAME]"
click at [552, 503] on div "Rechnung per Post (CHF 2.90) Rechnung per E-Mail (kostenlos)" at bounding box center [464, 474] width 486 height 67
click at [297, 548] on button "Speichern" at bounding box center [273, 550] width 104 height 28
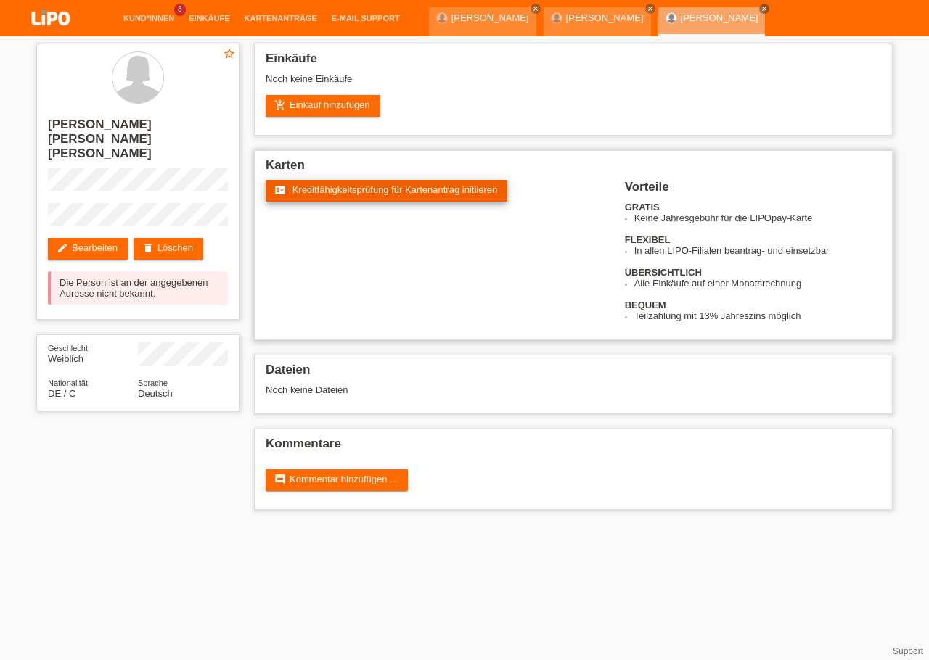
click at [317, 188] on span "Kreditfähigkeitsprüfung für Kartenantrag initiieren" at bounding box center [394, 189] width 205 height 11
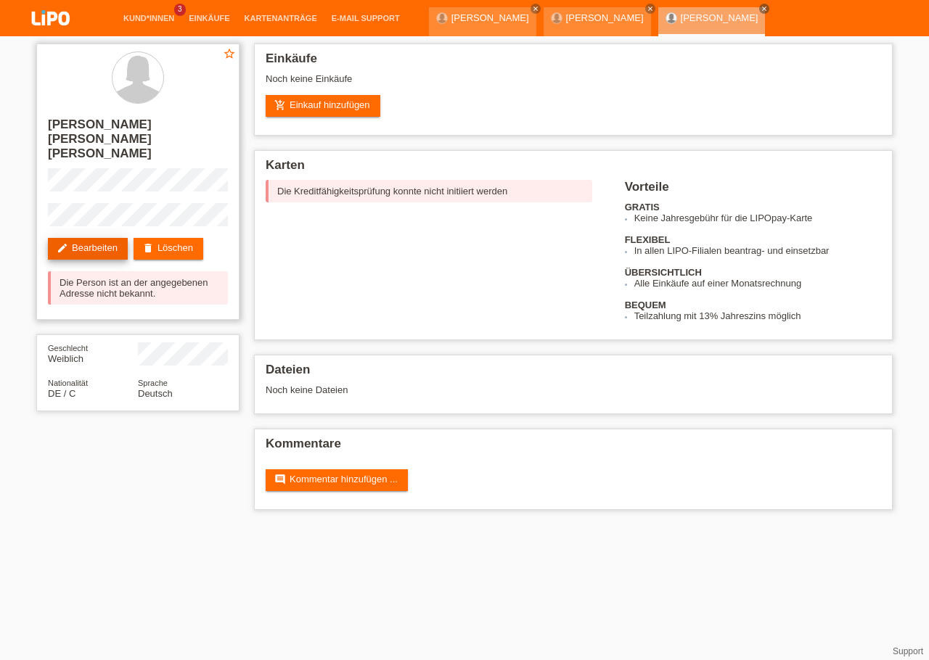
click at [109, 238] on link "edit Bearbeiten" at bounding box center [88, 249] width 80 height 22
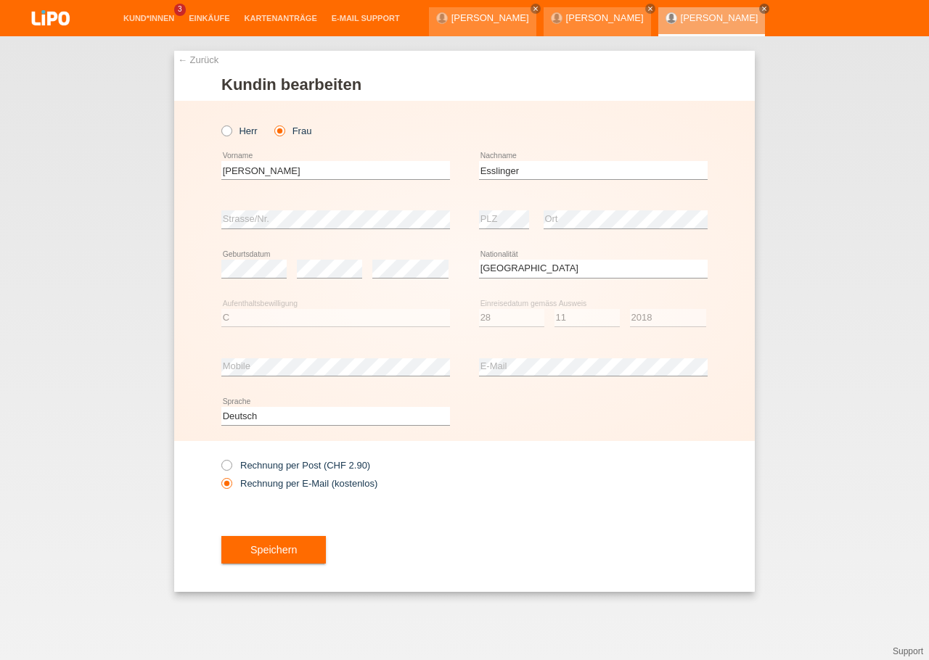
select select "DE"
select select "C"
select select "28"
select select "11"
select select "2018"
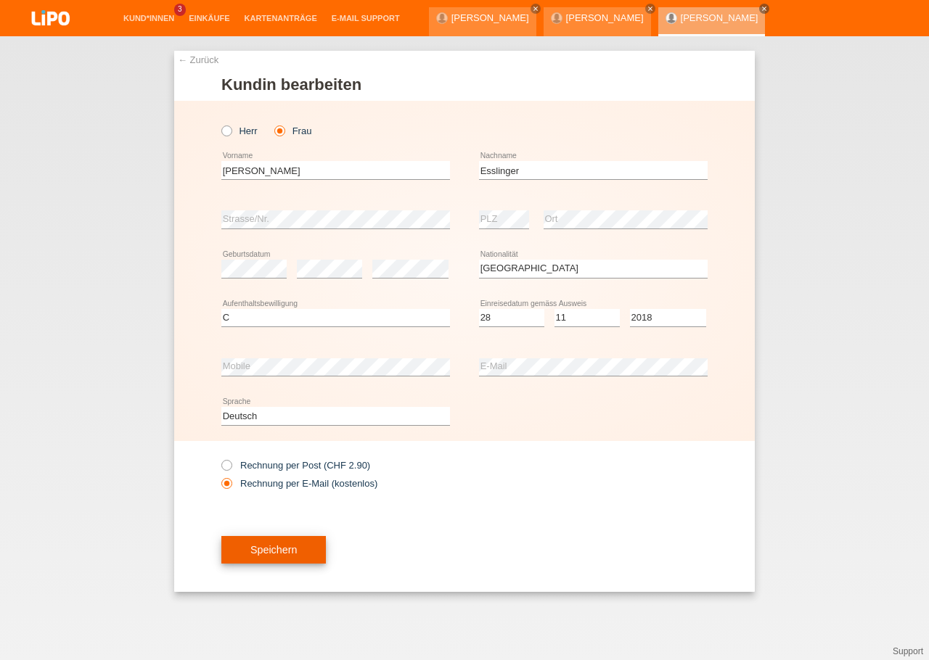
click at [293, 549] on span "Speichern" at bounding box center [273, 550] width 46 height 12
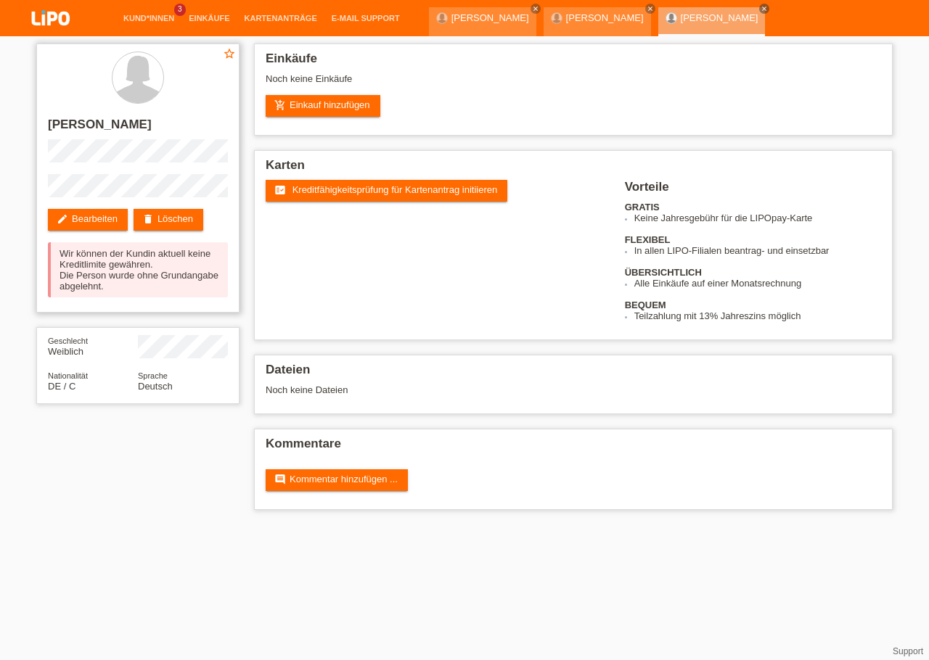
click at [192, 246] on div "star_border [PERSON_NAME] edit Bearbeiten delete Löschen Wir können der Kundin …" at bounding box center [137, 178] width 203 height 269
click at [189, 231] on link "delete Löschen" at bounding box center [169, 220] width 70 height 22
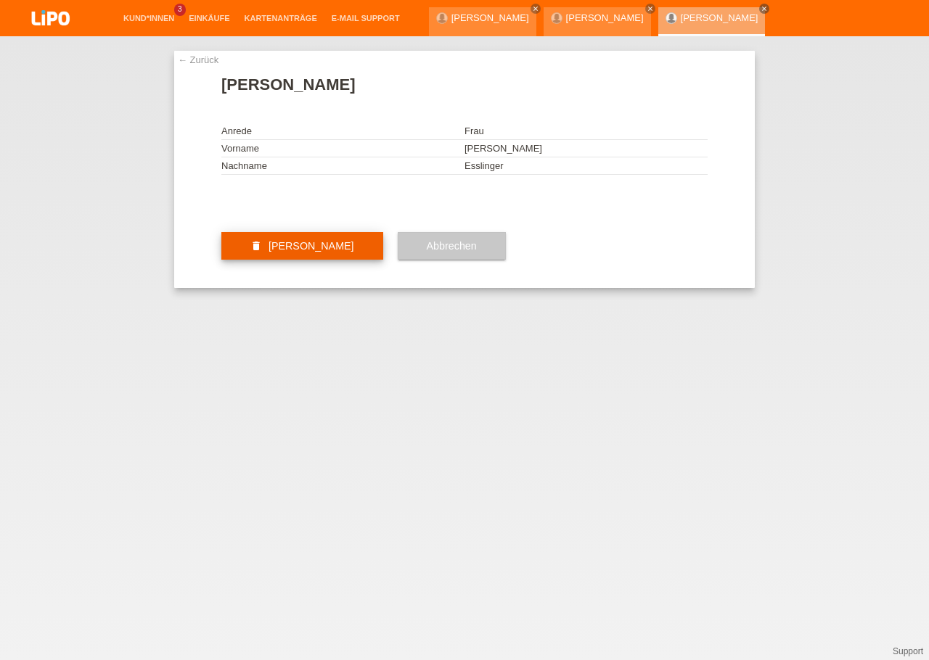
click at [328, 252] on span "Kundin löschen" at bounding box center [311, 246] width 86 height 12
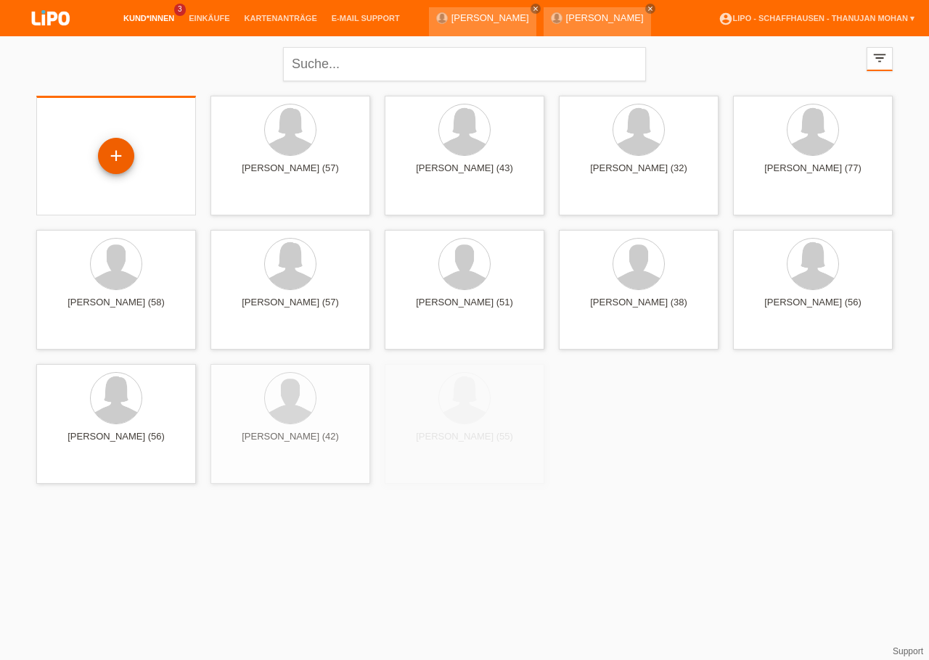
click at [123, 154] on div "+" at bounding box center [116, 156] width 36 height 36
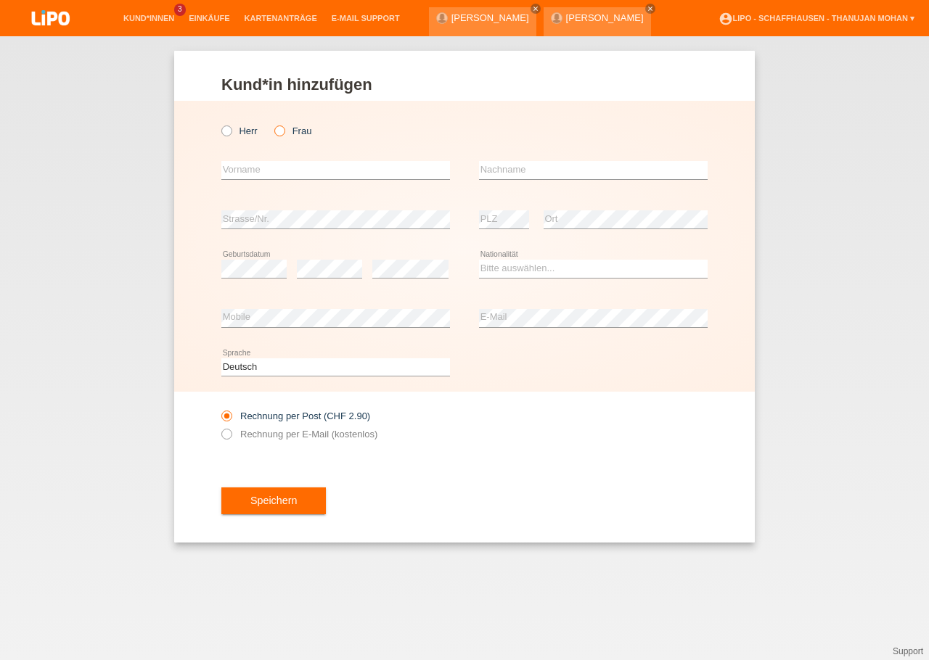
click at [272, 123] on icon at bounding box center [272, 123] width 0 height 0
click at [279, 129] on input "Frau" at bounding box center [278, 130] width 9 height 9
radio input "true"
click at [291, 165] on input "text" at bounding box center [335, 170] width 229 height 18
type input "[PERSON_NAME] [PERSON_NAME] [PERSON_NAME]"
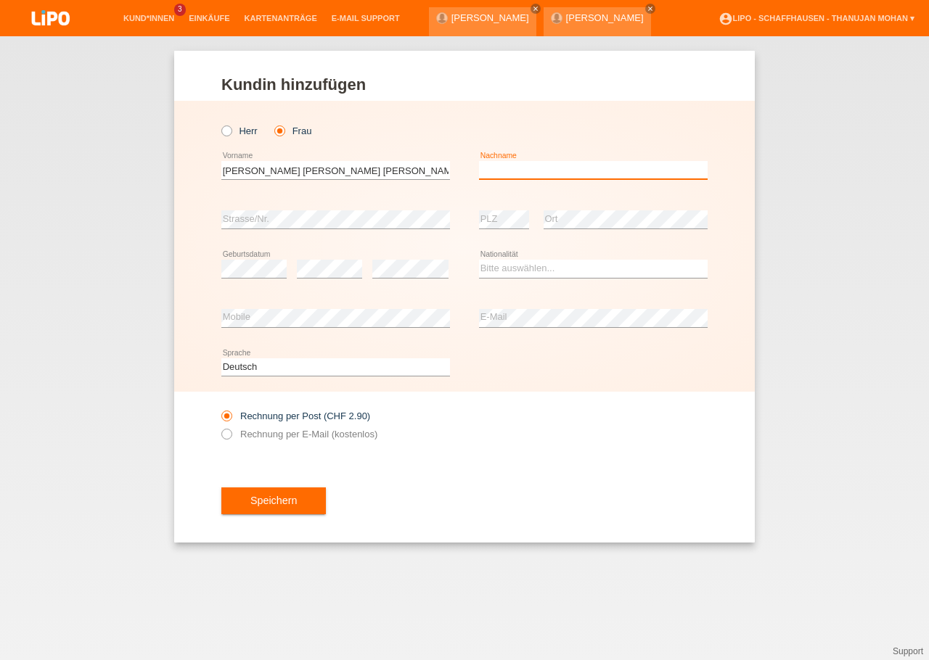
click at [511, 165] on input "text" at bounding box center [593, 170] width 229 height 18
type input "Esslinger"
click at [405, 209] on div "error Strasse/Nr." at bounding box center [335, 219] width 229 height 49
click at [479, 260] on select "Bitte auswählen... Schweiz Deutschland Liechtenstein Österreich ------------ Af…" at bounding box center [593, 268] width 229 height 17
select select "DE"
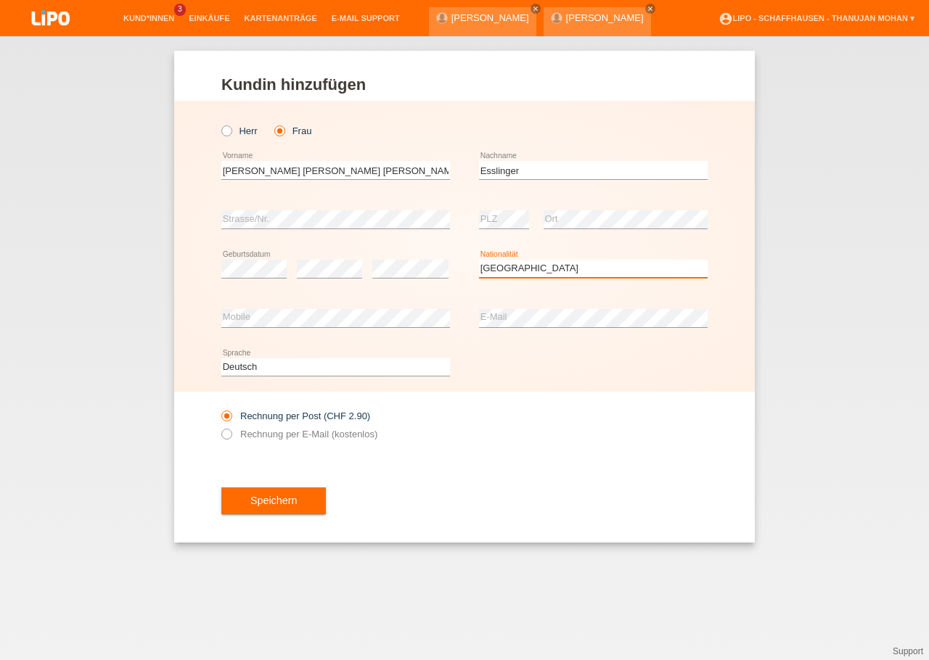
click at [0, 0] on option "[GEOGRAPHIC_DATA]" at bounding box center [0, 0] width 0 height 0
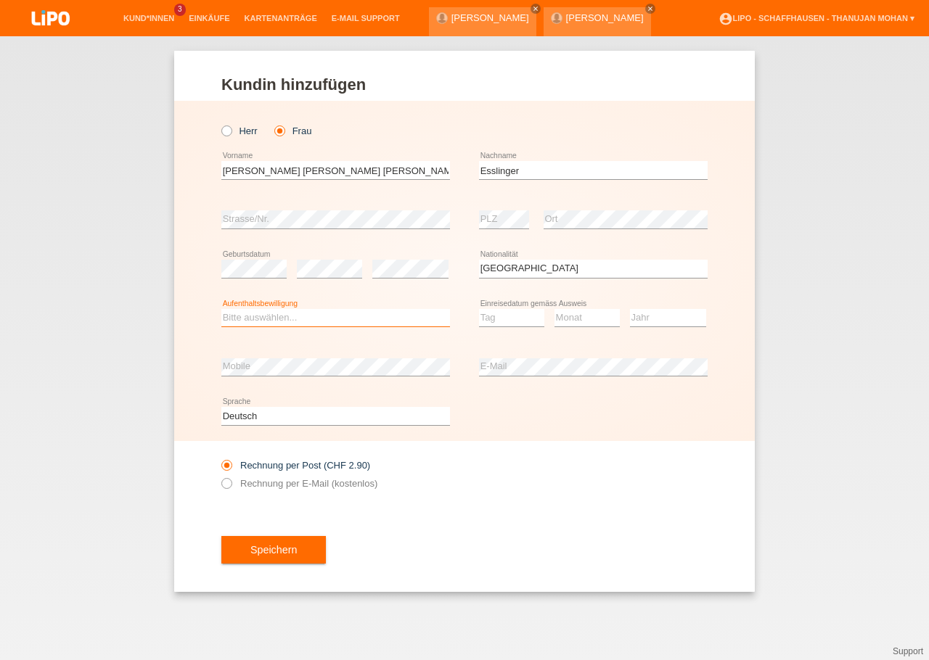
click at [221, 309] on select "Bitte auswählen... C B B - Flüchtlingsstatus Andere" at bounding box center [335, 317] width 229 height 17
select select "C"
click at [0, 0] on option "C" at bounding box center [0, 0] width 0 height 0
click at [479, 309] on select "Tag 01 02 03 04 05 06 07 08 09 10 11" at bounding box center [511, 317] width 65 height 17
select select "28"
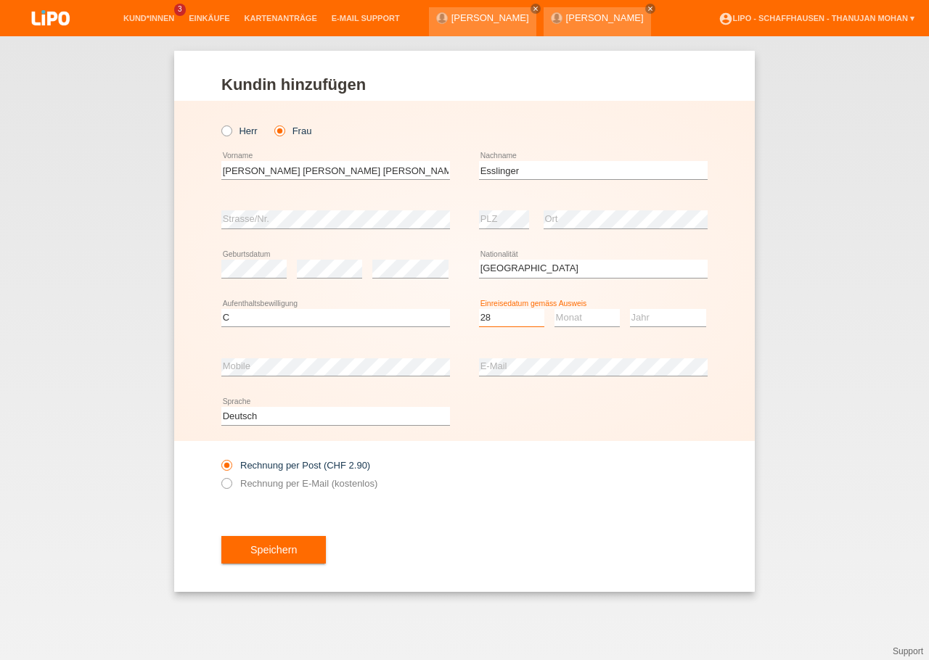
click at [0, 0] on option "28" at bounding box center [0, 0] width 0 height 0
click at [554, 309] on select "Monat 01 02 03 04 05 06 07 08 09 10 11" at bounding box center [586, 317] width 65 height 17
select select "11"
click at [0, 0] on option "11" at bounding box center [0, 0] width 0 height 0
click at [630, 309] on select "Jahr 2025 2024 2023 2022 2021 2020 2019 2018 2017 2016 2015 2014 2013 2012 2011…" at bounding box center [668, 317] width 76 height 17
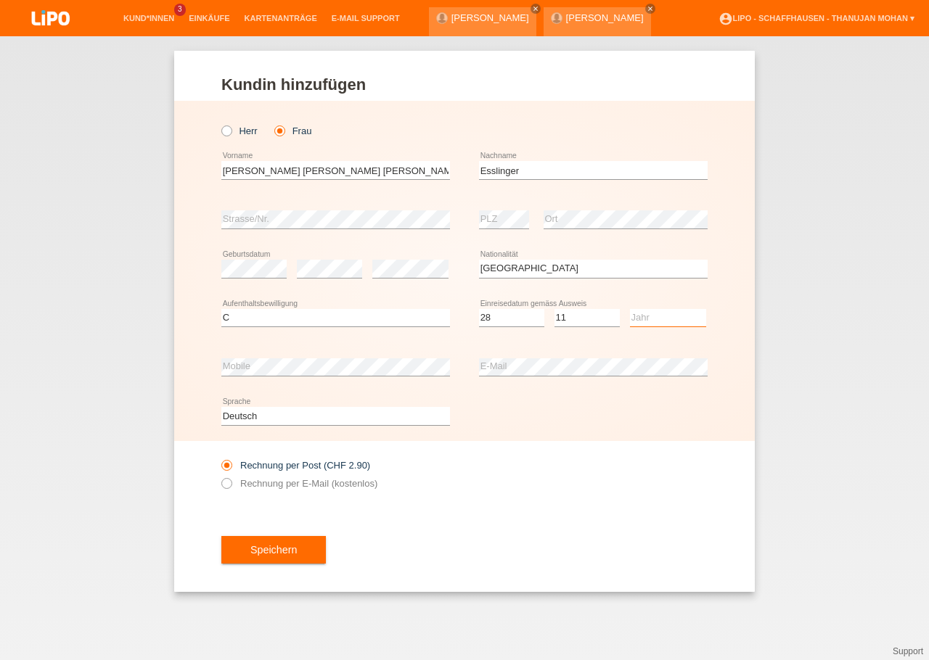
select select "2018"
click at [0, 0] on option "2018" at bounding box center [0, 0] width 0 height 0
click at [494, 508] on div "Rechnung per Post (CHF 2.90) Rechnung per E-Mail (kostenlos)" at bounding box center [464, 474] width 486 height 67
click at [298, 555] on button "Speichern" at bounding box center [273, 550] width 104 height 28
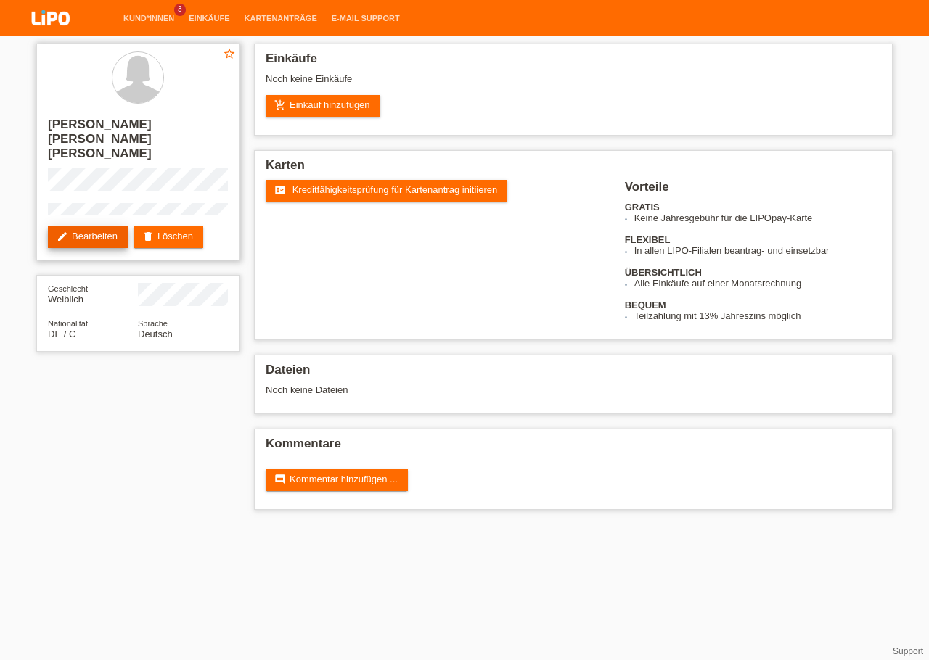
click at [106, 226] on link "edit Bearbeiten" at bounding box center [88, 237] width 80 height 22
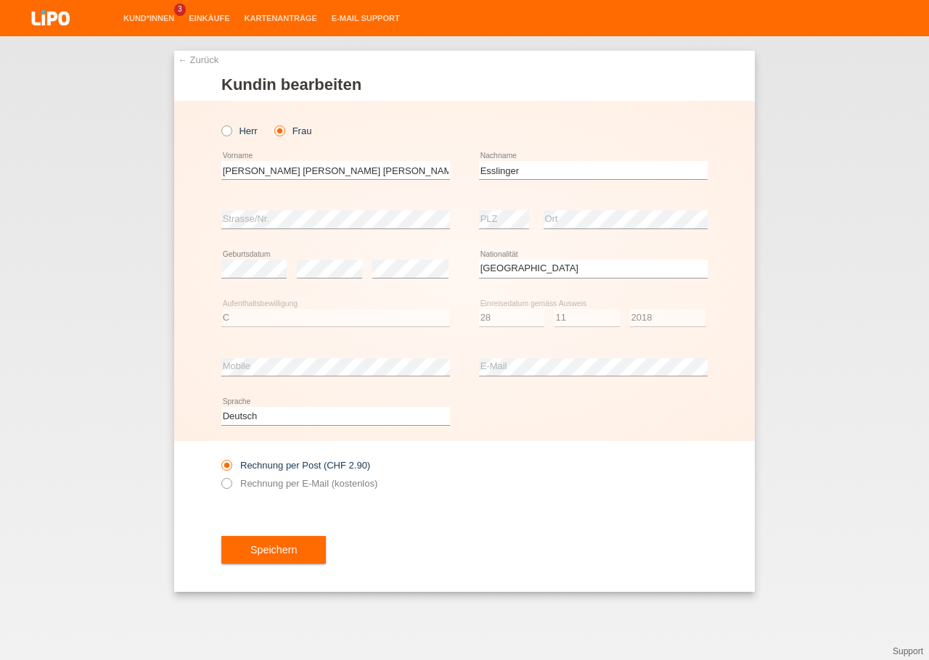
select select "DE"
select select "C"
select select "28"
select select "11"
select select "2018"
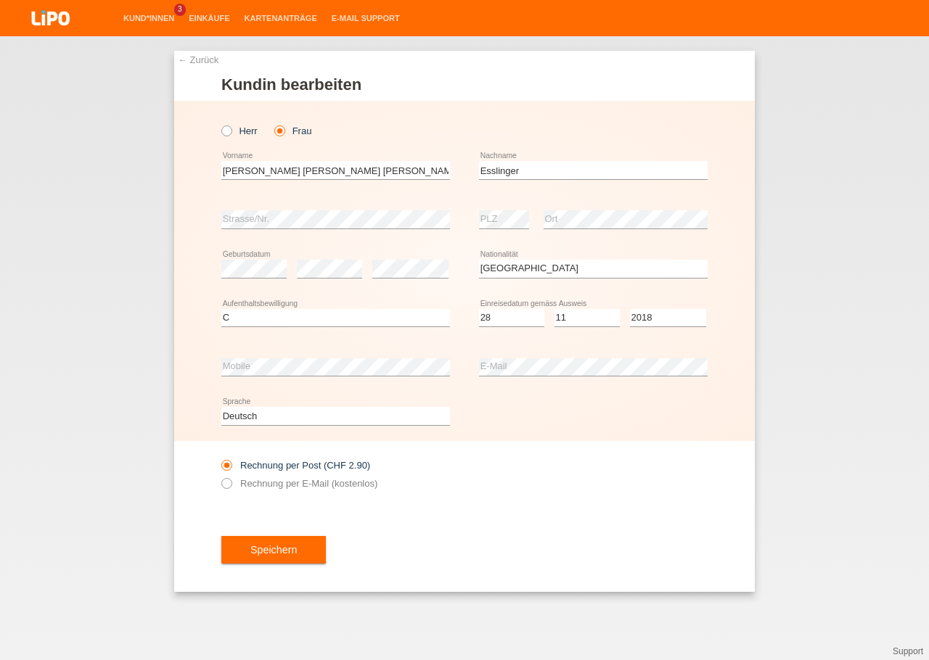
click at [475, 469] on div "Rechnung per Post (CHF 2.90) Rechnung per E-Mail (kostenlos)" at bounding box center [464, 474] width 486 height 67
click at [257, 489] on label "Rechnung per E-Mail (kostenlos)" at bounding box center [299, 483] width 156 height 11
click at [219, 476] on icon at bounding box center [219, 476] width 0 height 0
click at [202, 75] on div "← Zurück Kundin bearbeiten Herr Frau C" at bounding box center [464, 321] width 580 height 541
click at [202, 59] on link "← Zurück" at bounding box center [198, 59] width 41 height 11
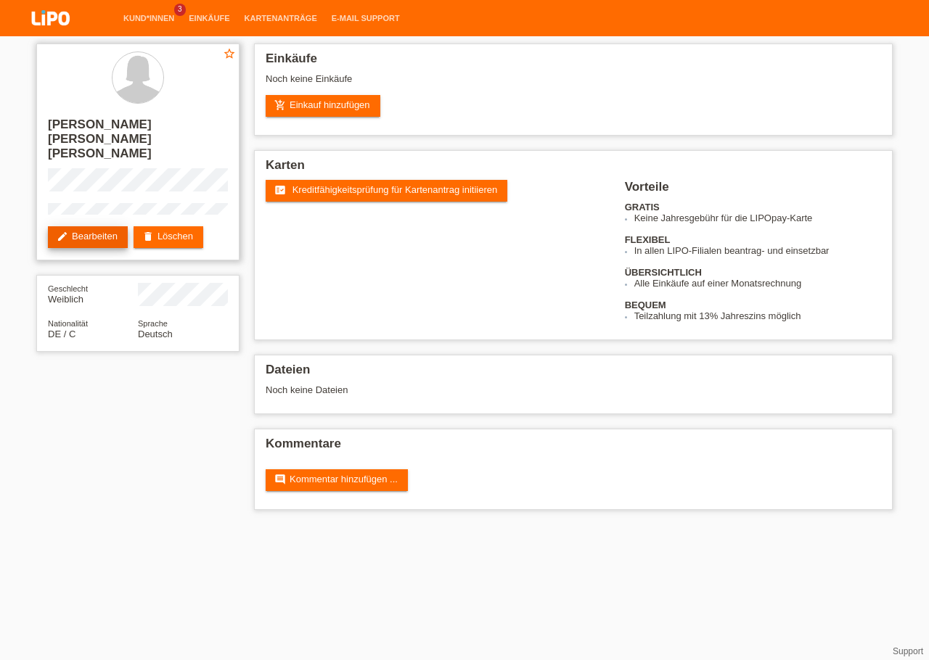
click at [89, 226] on link "edit Bearbeiten" at bounding box center [88, 237] width 80 height 22
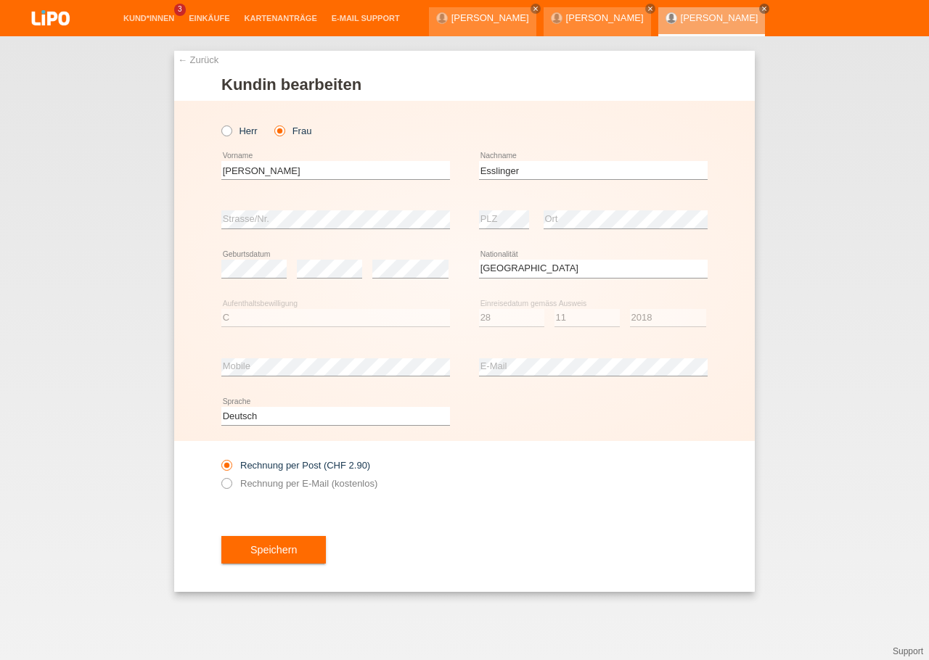
select select "DE"
select select "C"
select select "28"
select select "11"
select select "2018"
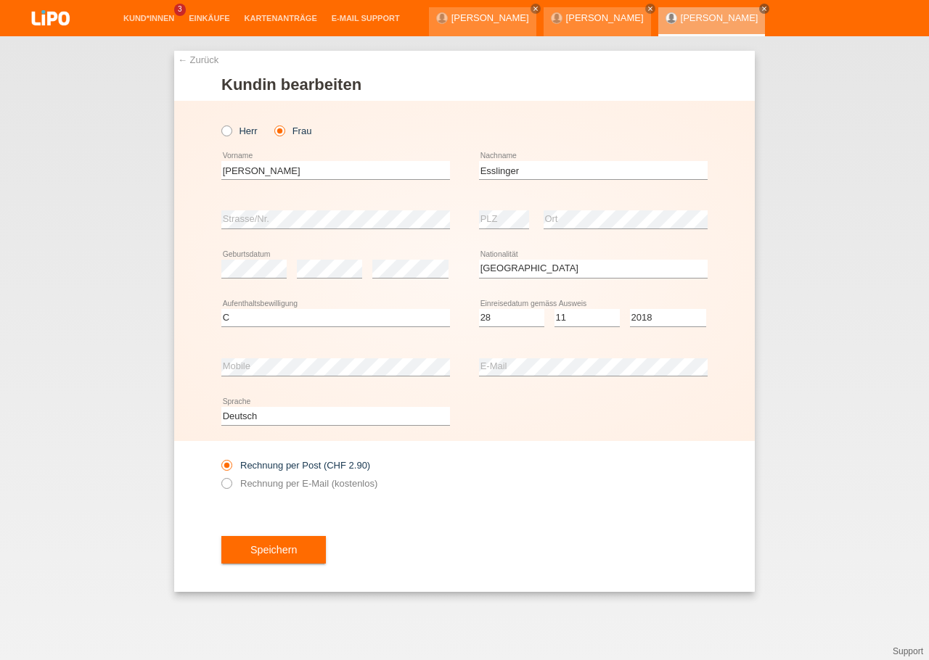
click at [506, 495] on div "Rechnung per Post (CHF 2.90) Rechnung per E-Mail (kostenlos)" at bounding box center [464, 474] width 486 height 67
click at [288, 549] on span "Speichern" at bounding box center [273, 550] width 46 height 12
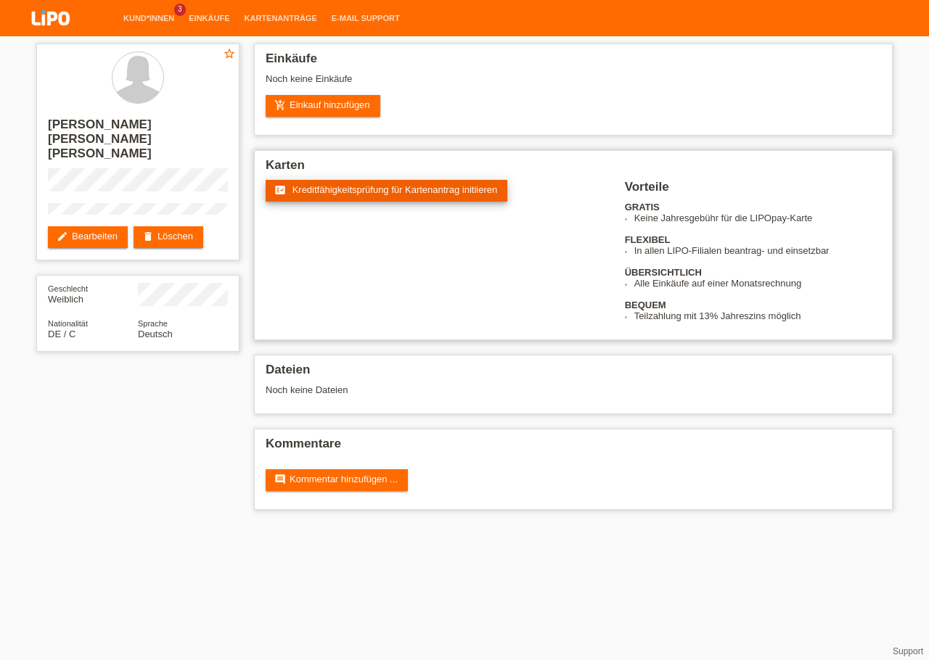
click at [330, 201] on link "fact_check Kreditfähigkeitsprüfung für Kartenantrag initiieren" at bounding box center [387, 191] width 242 height 22
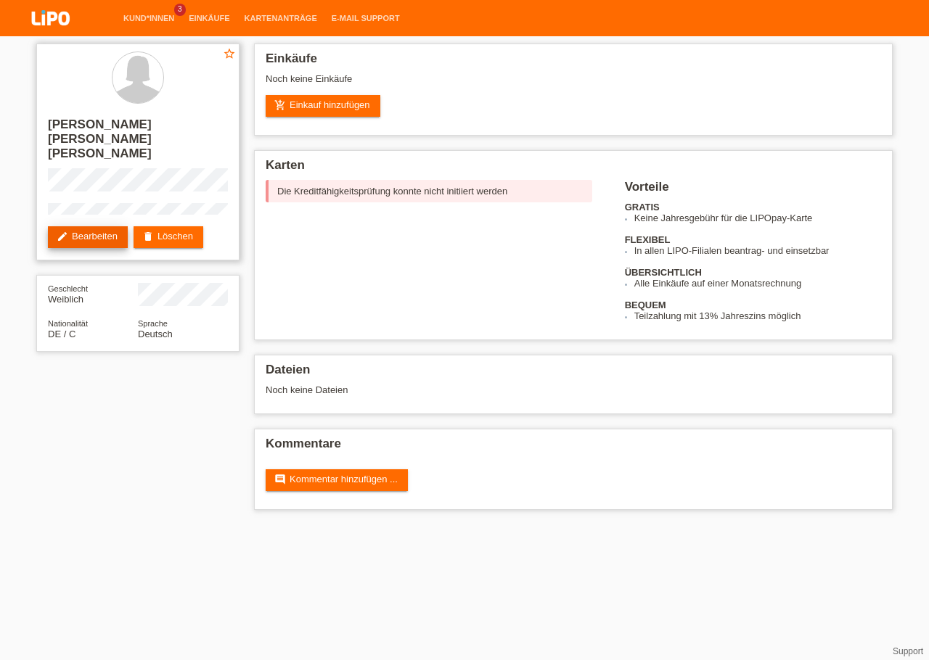
click at [97, 228] on link "edit Bearbeiten" at bounding box center [88, 237] width 80 height 22
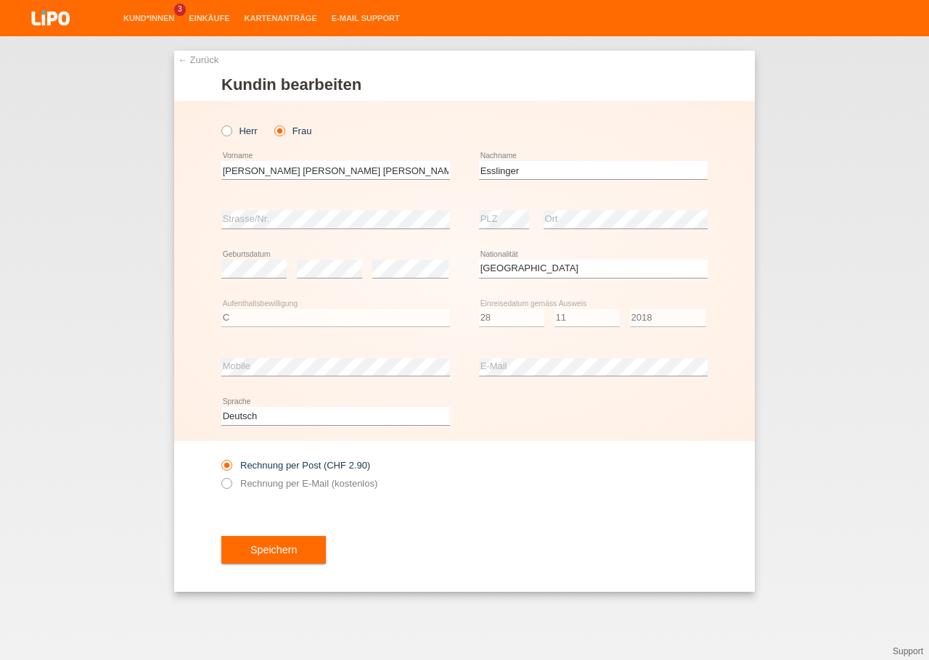
select select "DE"
select select "C"
select select "28"
select select "11"
select select "2018"
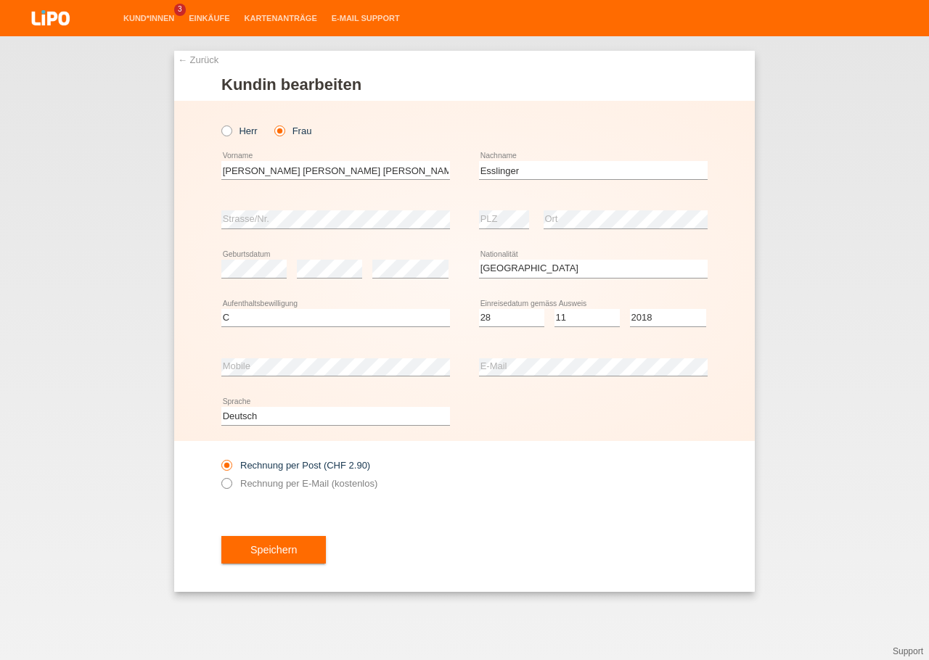
click at [235, 486] on label "Rechnung per E-Mail (kostenlos)" at bounding box center [299, 483] width 156 height 11
click at [294, 553] on button "Speichern" at bounding box center [273, 550] width 104 height 28
